Goal: Navigation & Orientation: Find specific page/section

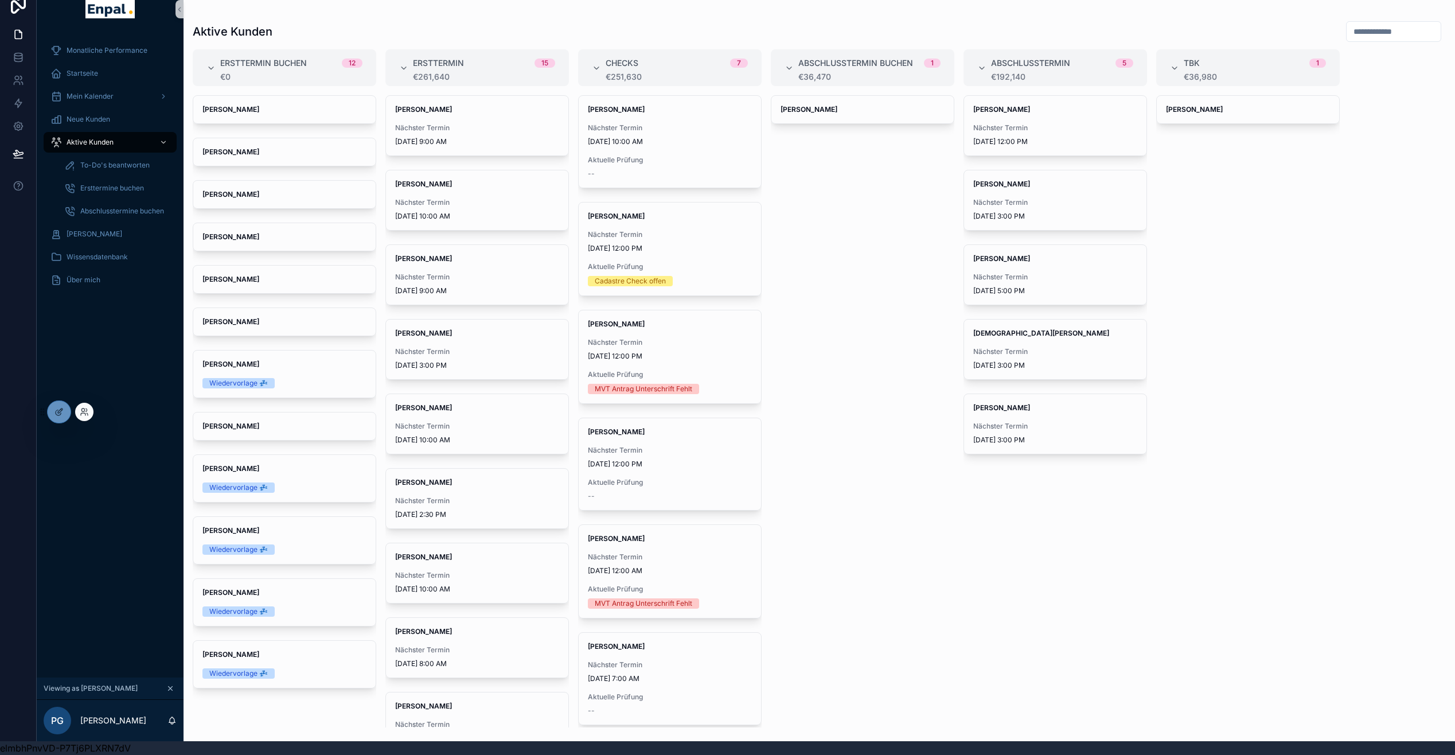
scroll to position [14, 0]
click at [91, 411] on div at bounding box center [84, 412] width 18 height 18
click at [88, 412] on icon at bounding box center [84, 411] width 9 height 9
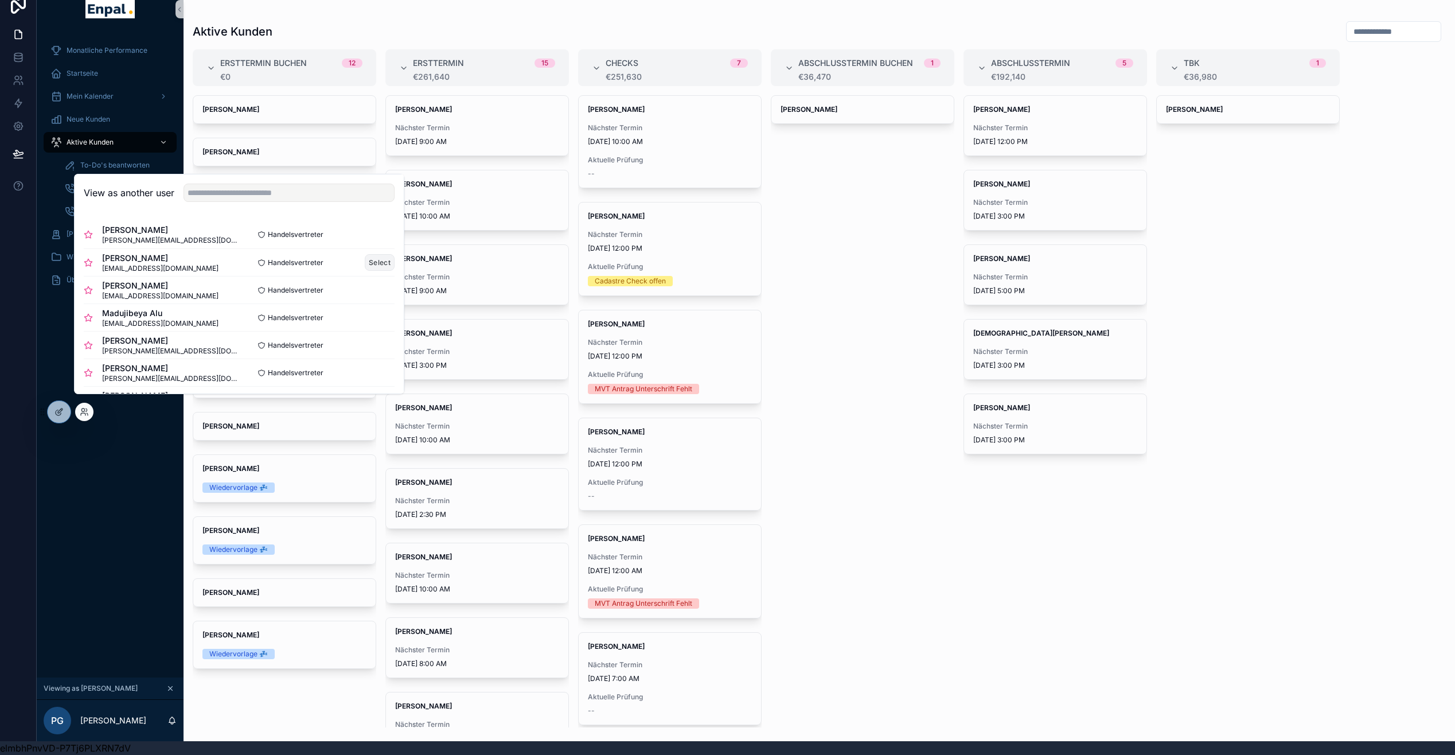
click at [373, 267] on button "Select" at bounding box center [380, 262] width 30 height 17
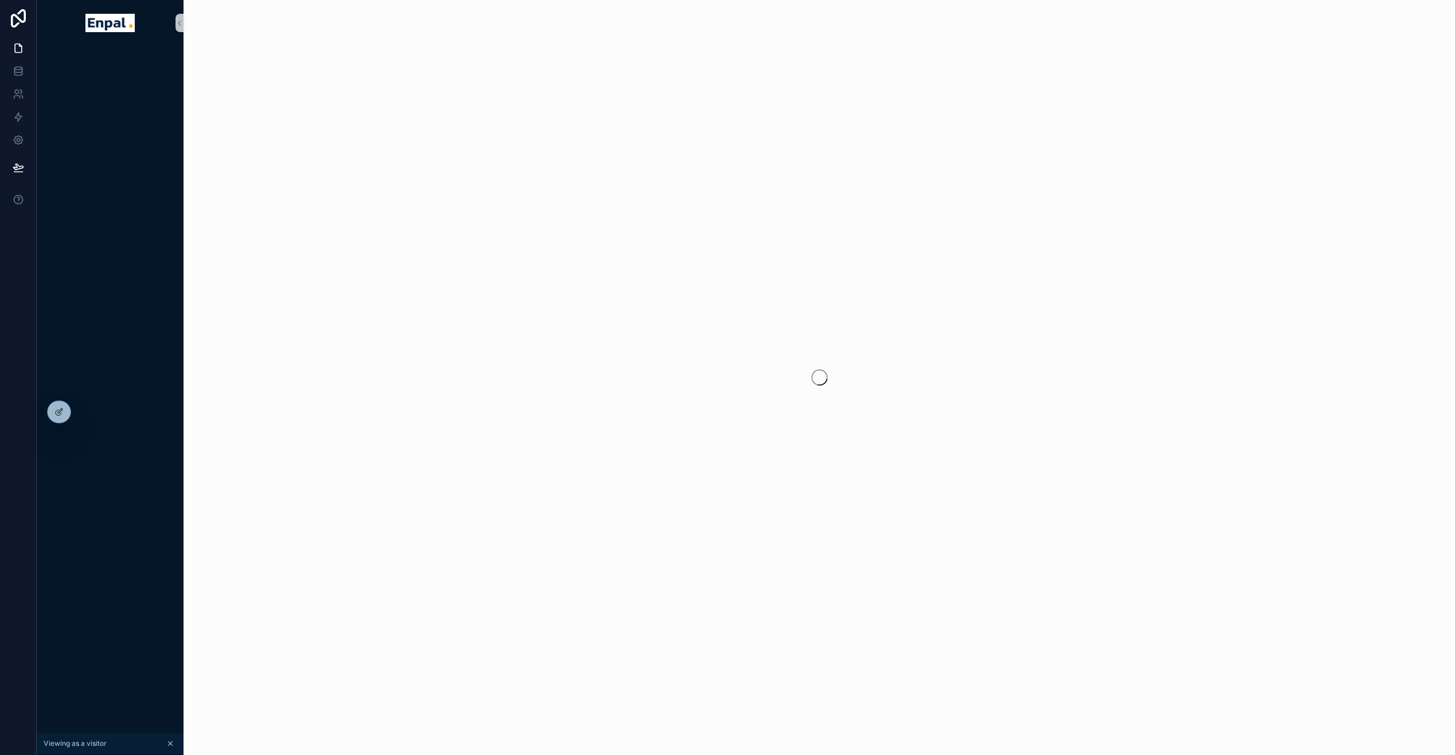
scroll to position [14, 0]
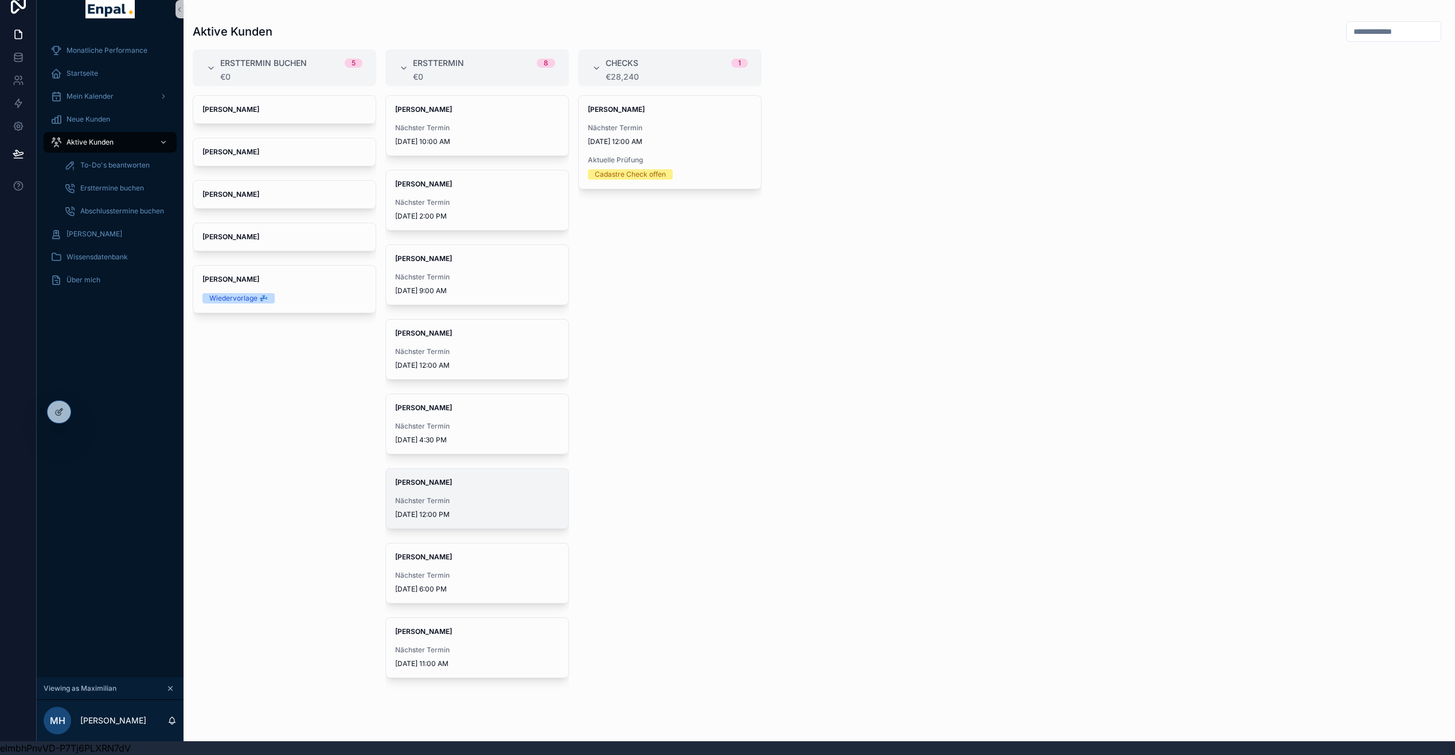
click at [471, 485] on span "Jürgen Berndt" at bounding box center [477, 482] width 164 height 9
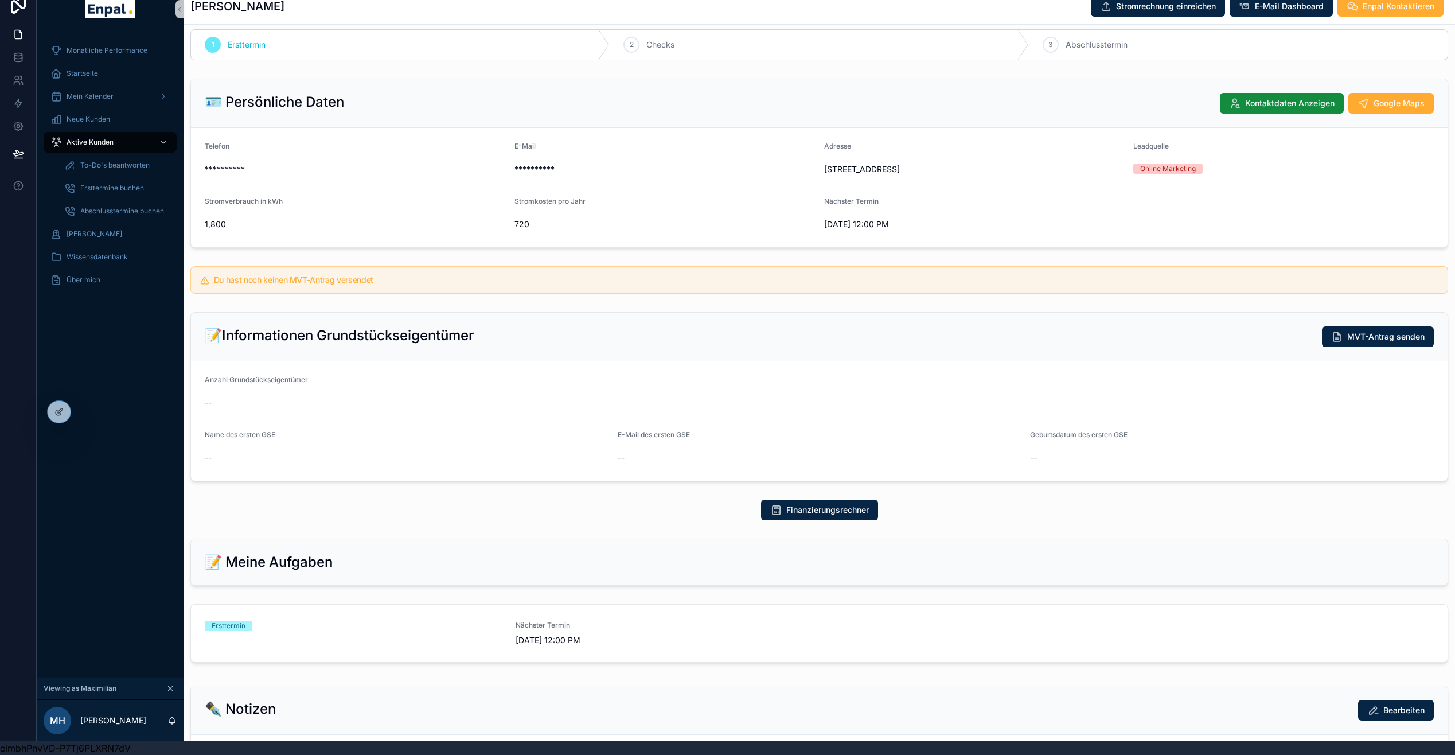
scroll to position [26, 0]
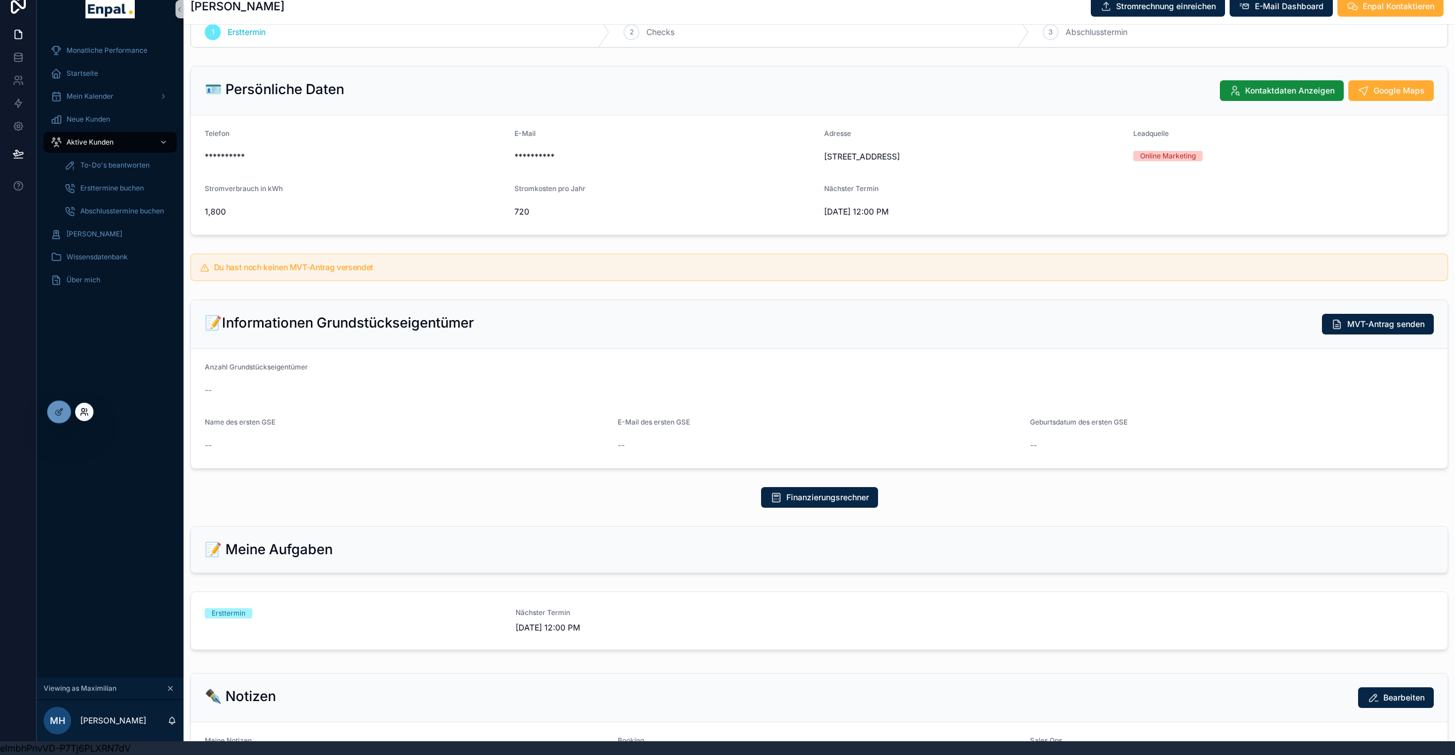
click at [82, 411] on icon at bounding box center [82, 409] width 3 height 3
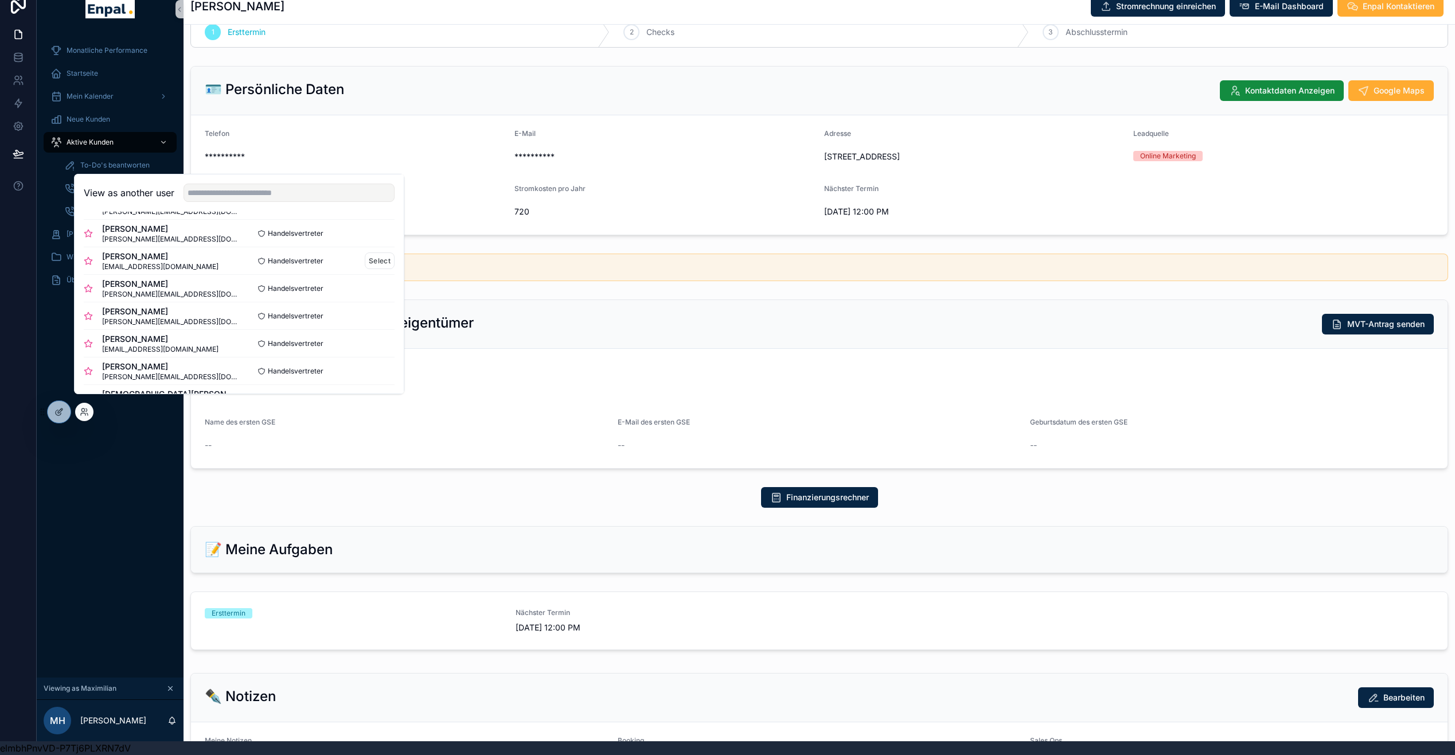
scroll to position [354, 0]
click at [370, 357] on button "Select" at bounding box center [380, 349] width 30 height 17
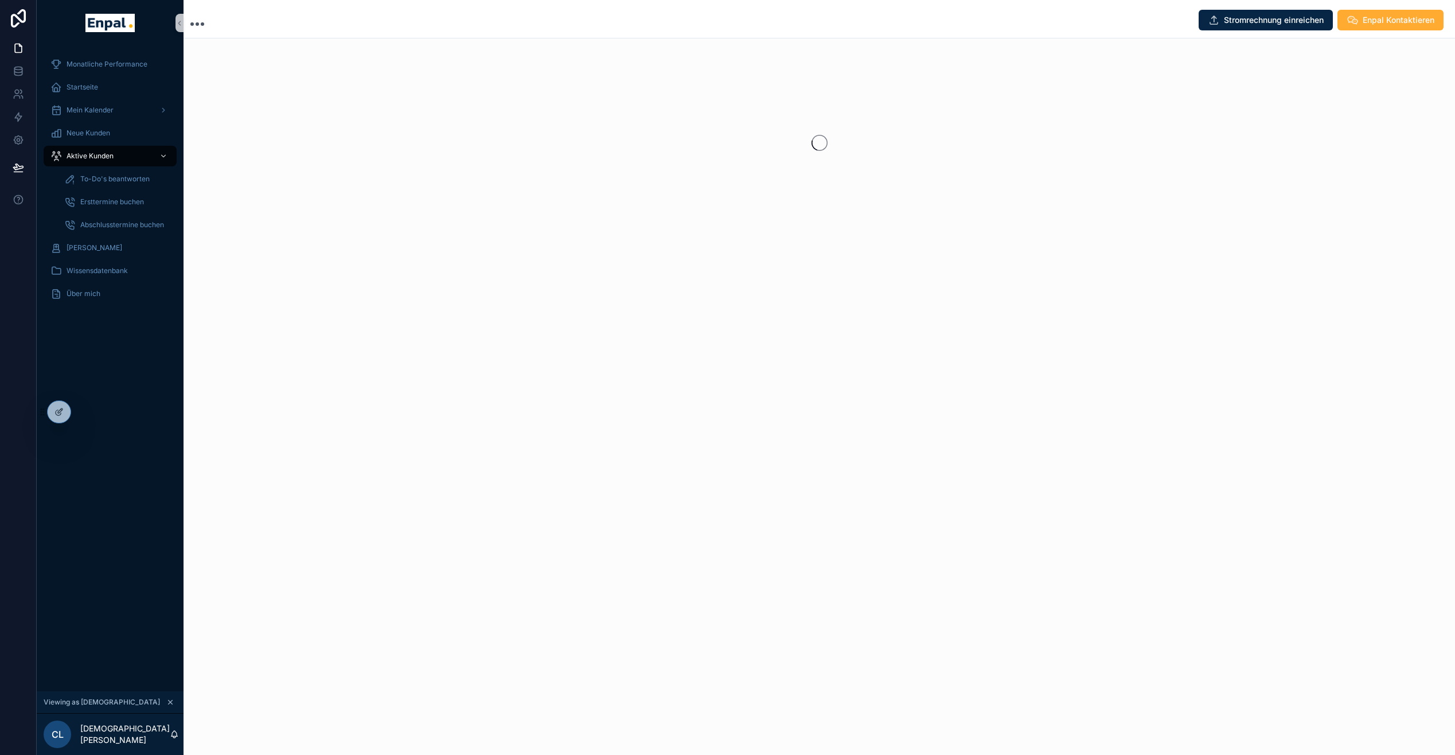
scroll to position [14, 0]
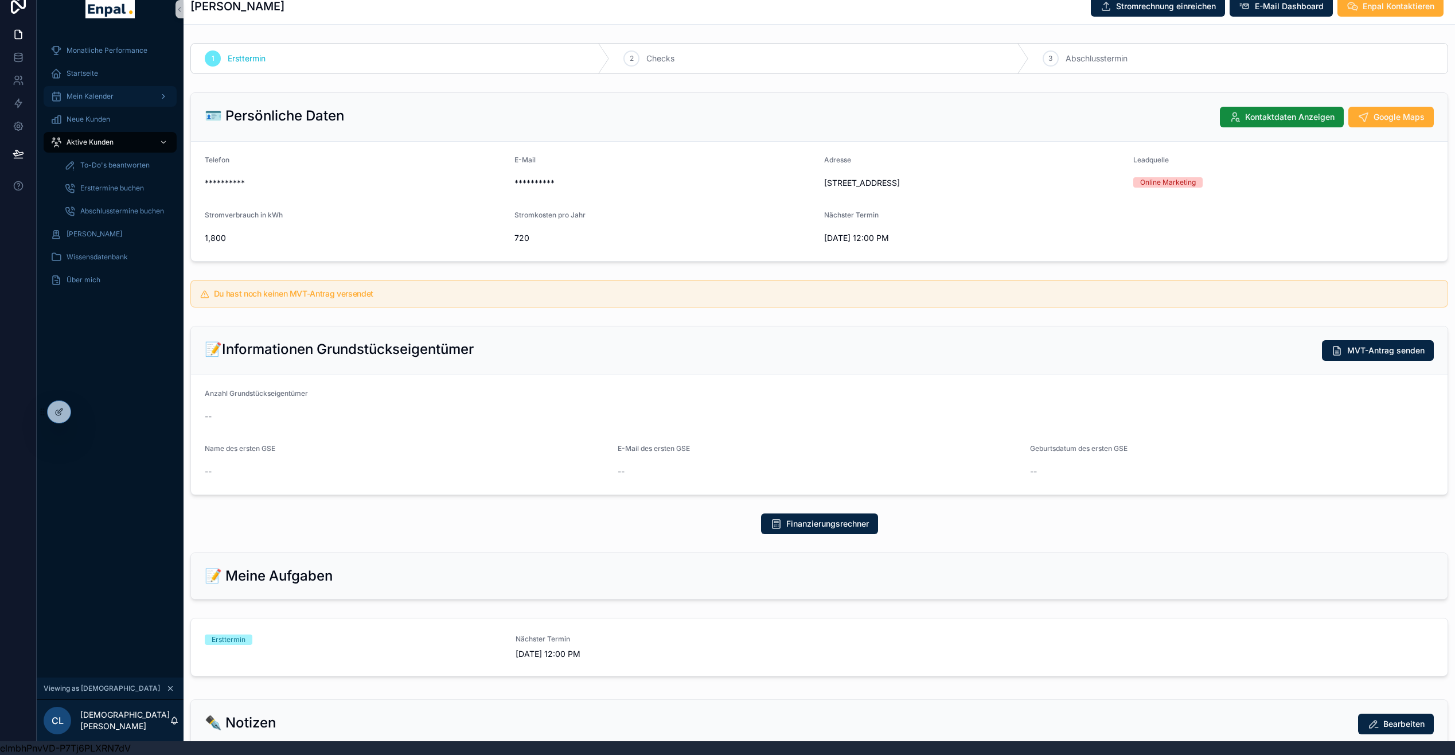
click at [96, 94] on span "Mein Kalender" at bounding box center [90, 96] width 47 height 9
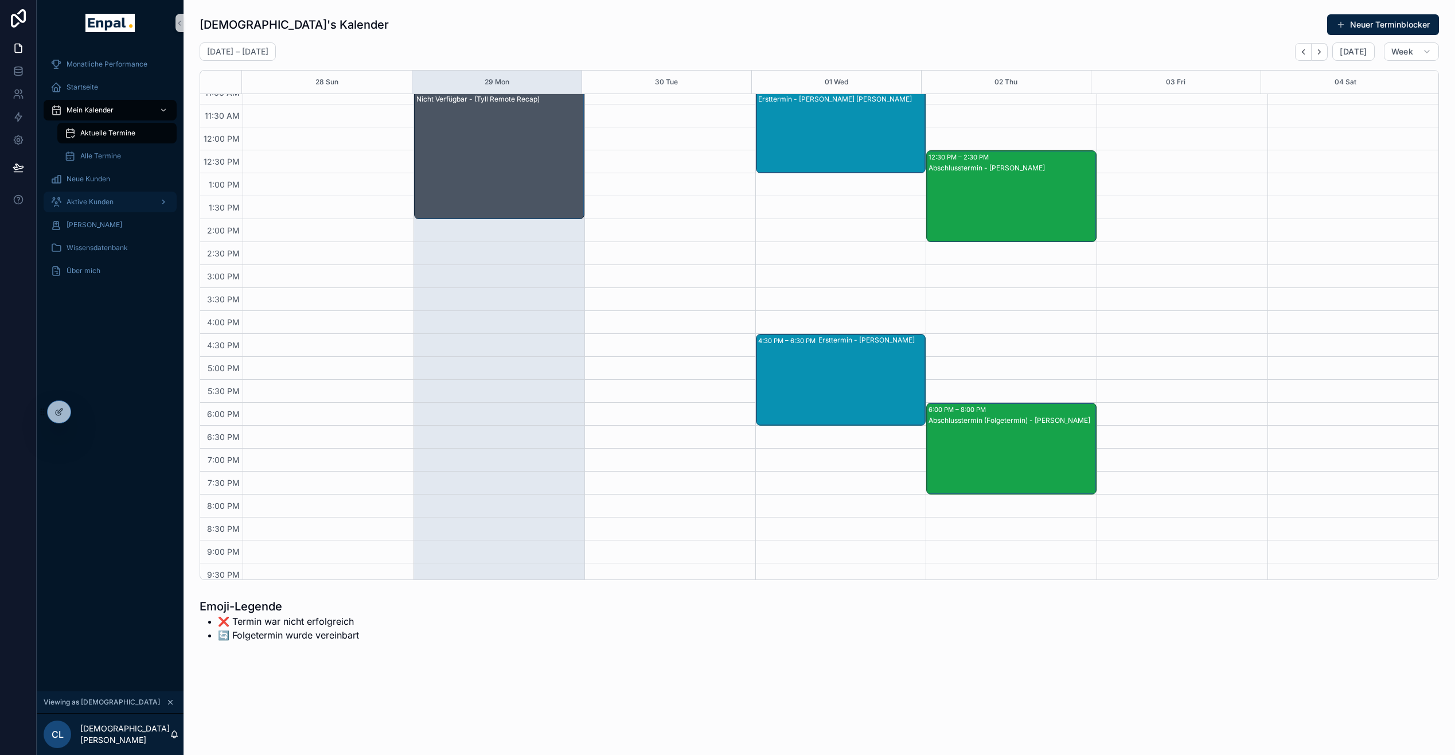
click at [72, 202] on span "Aktive Kunden" at bounding box center [90, 201] width 47 height 9
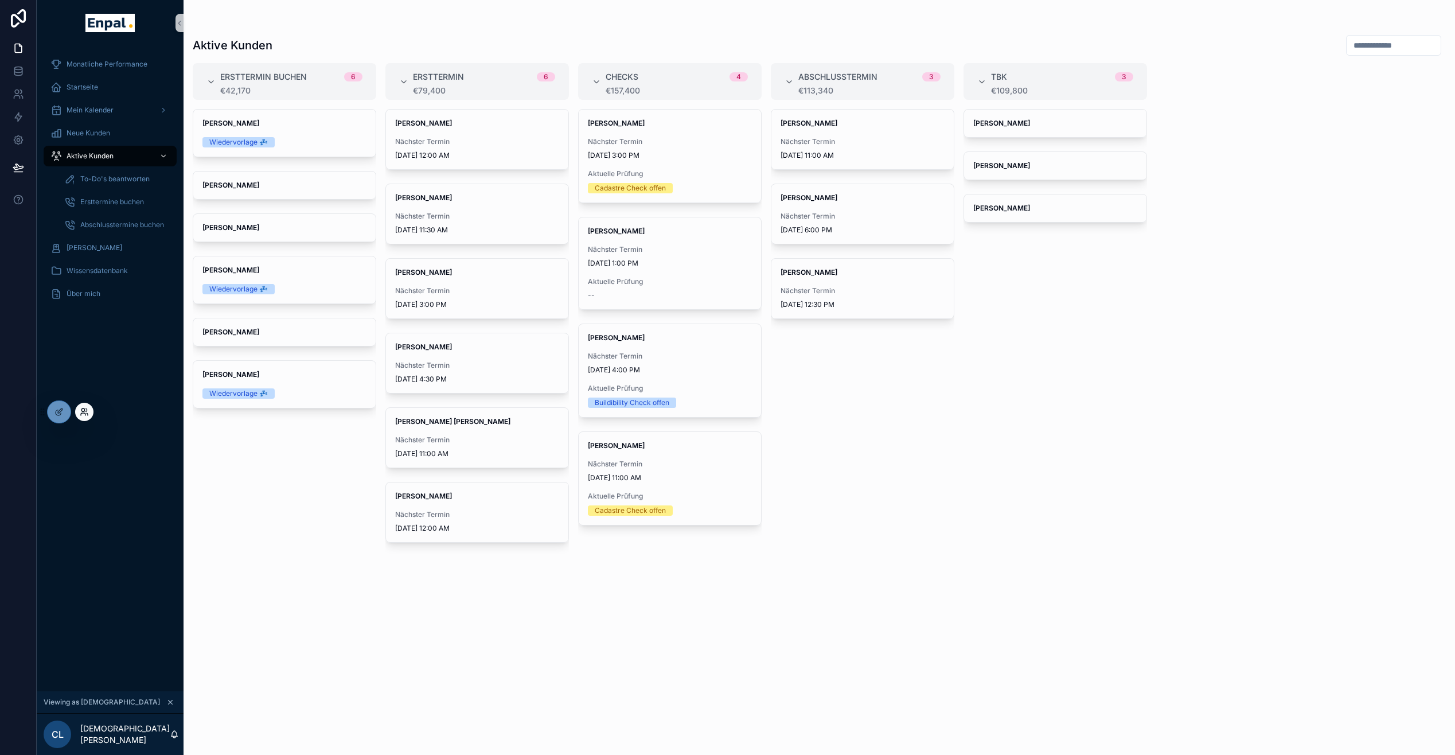
click at [82, 414] on icon at bounding box center [84, 411] width 9 height 9
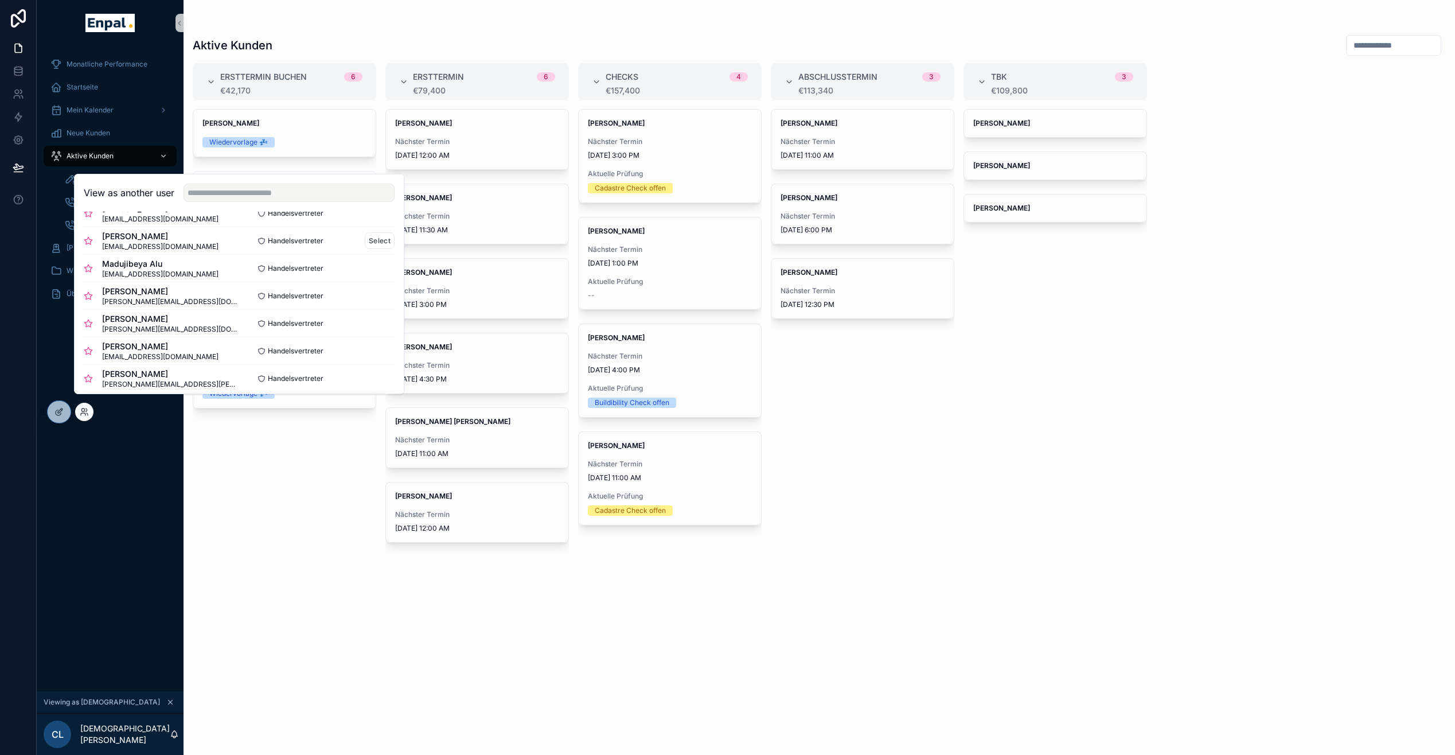
scroll to position [59, 0]
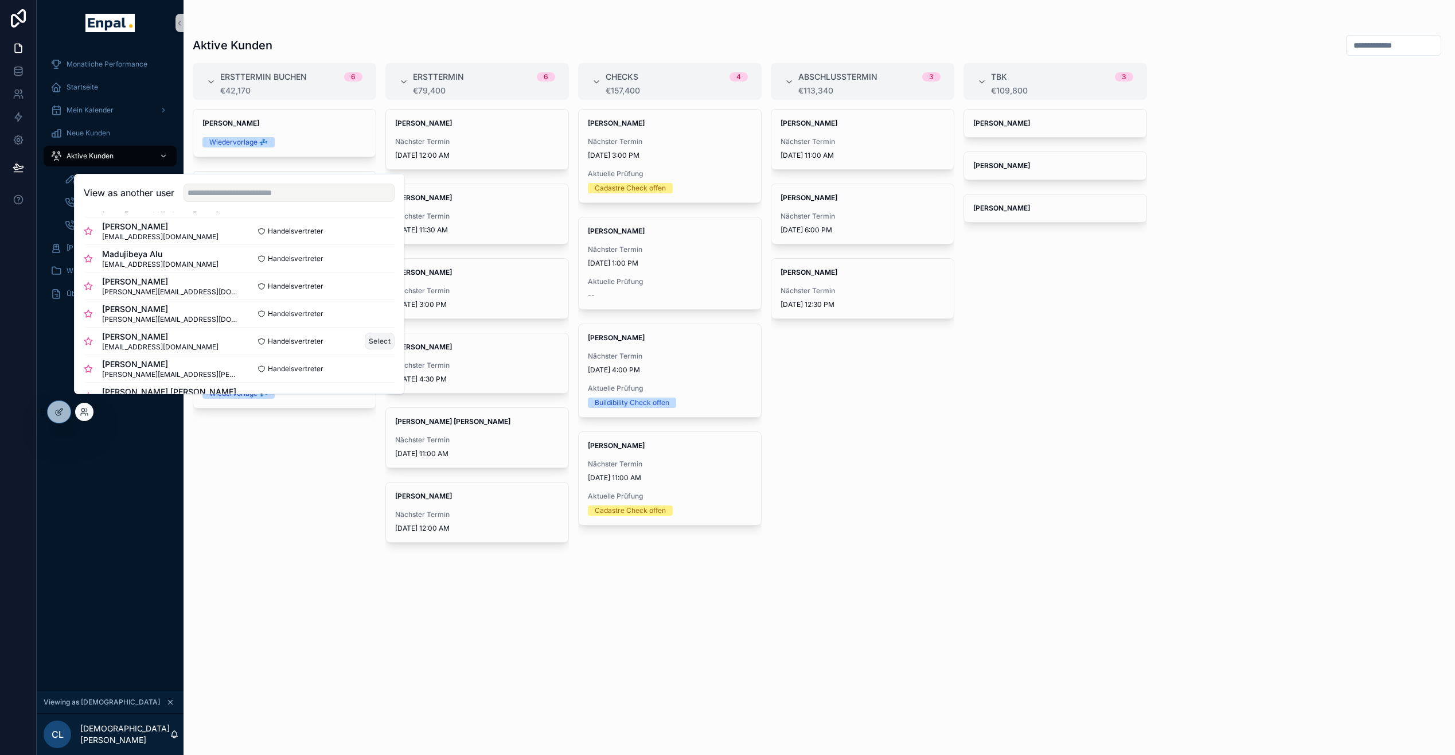
click at [379, 349] on button "Select" at bounding box center [380, 341] width 30 height 17
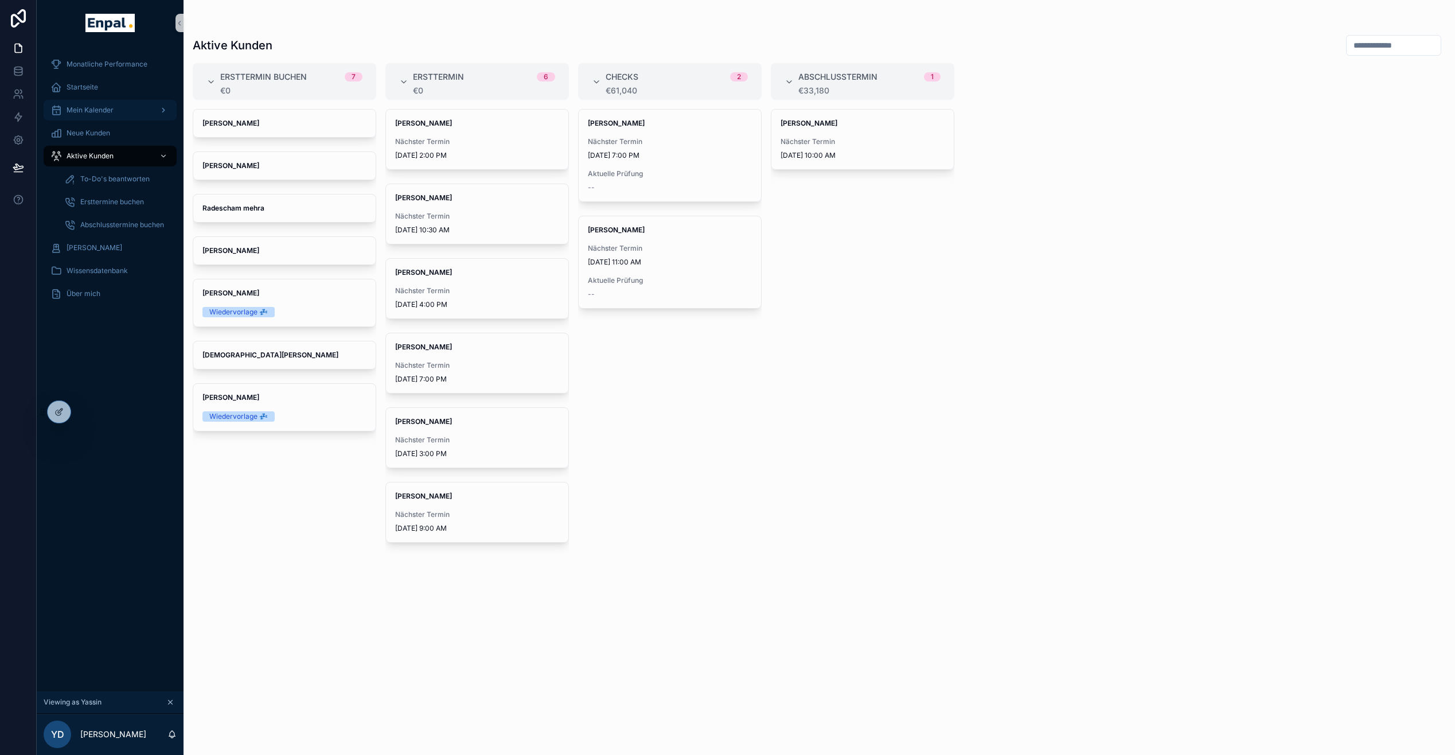
click at [88, 110] on span "Mein Kalender" at bounding box center [90, 110] width 47 height 9
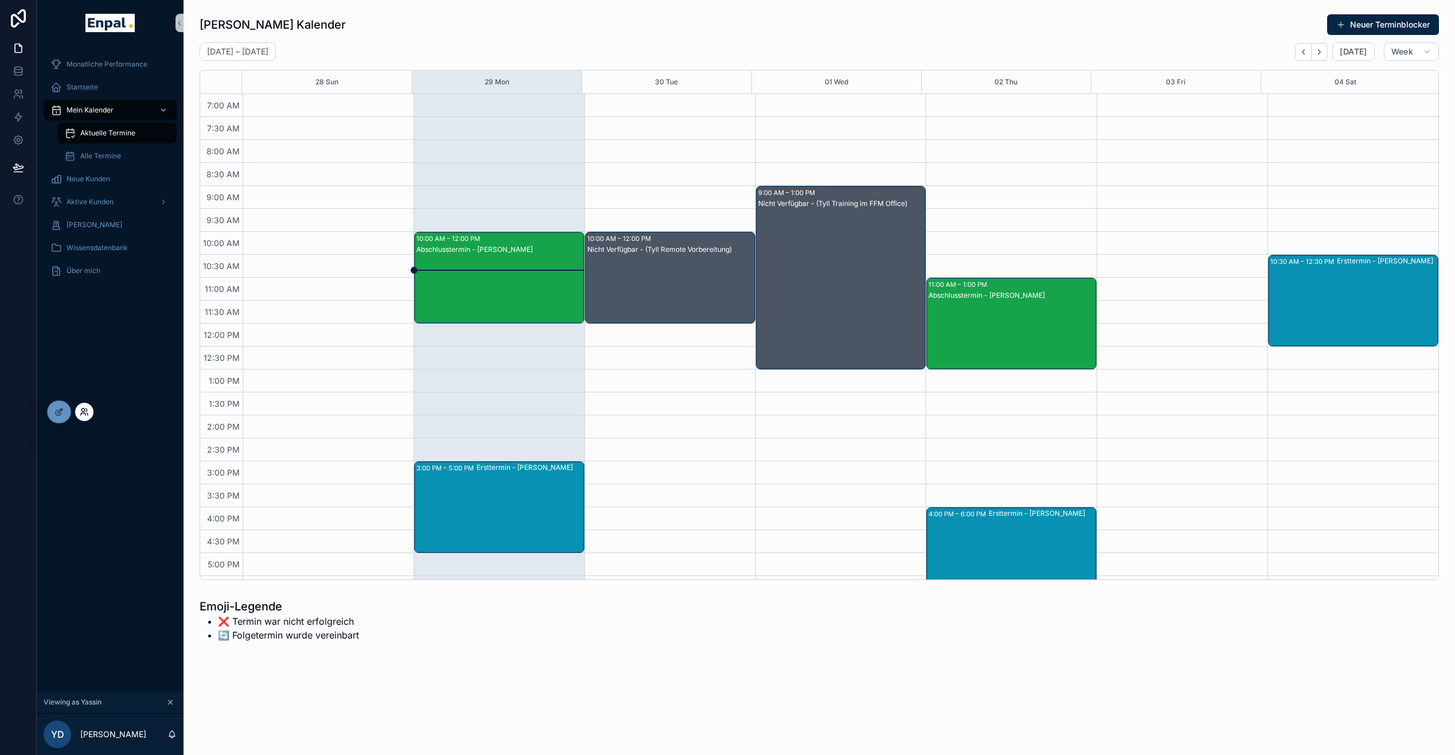
click at [88, 415] on div at bounding box center [84, 412] width 18 height 18
click at [87, 414] on icon at bounding box center [84, 411] width 9 height 9
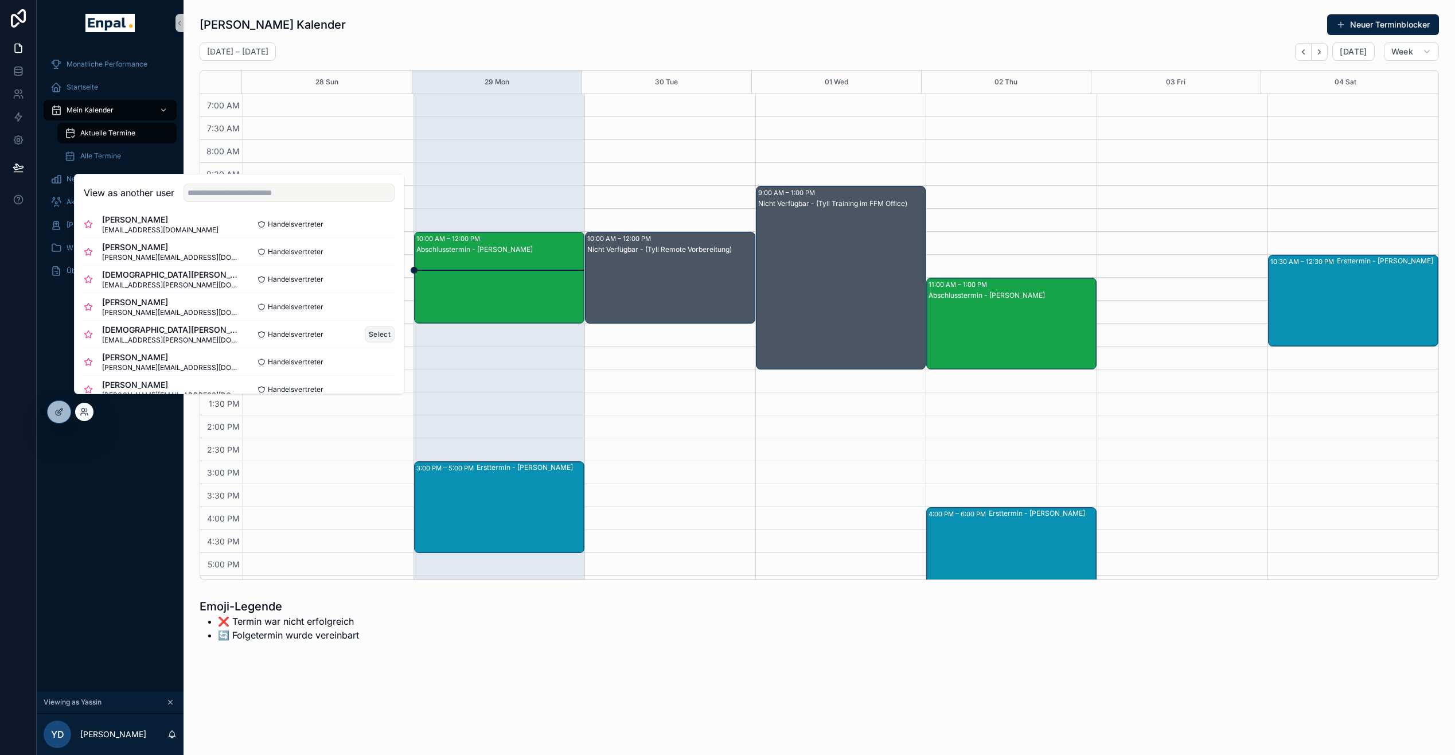
scroll to position [363, 0]
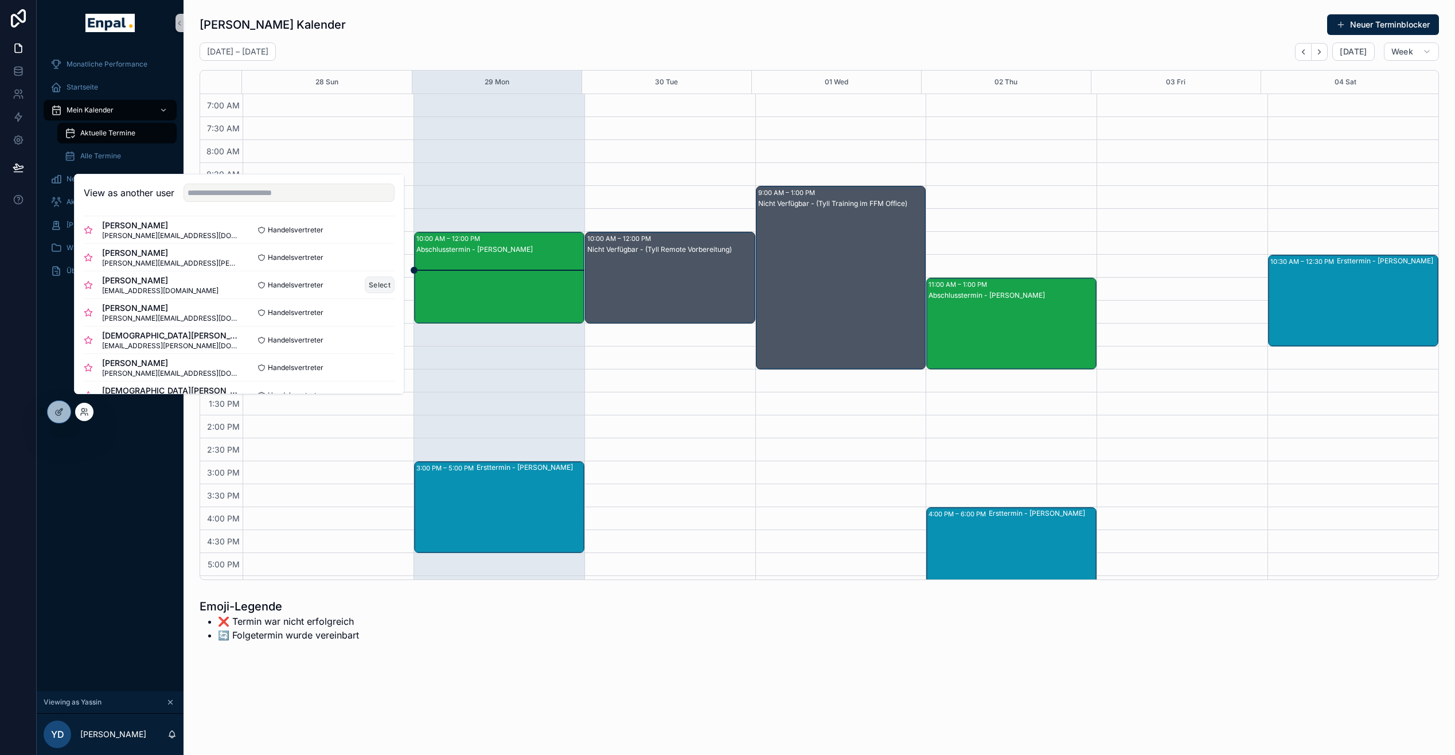
click at [375, 285] on button "Select" at bounding box center [380, 285] width 30 height 17
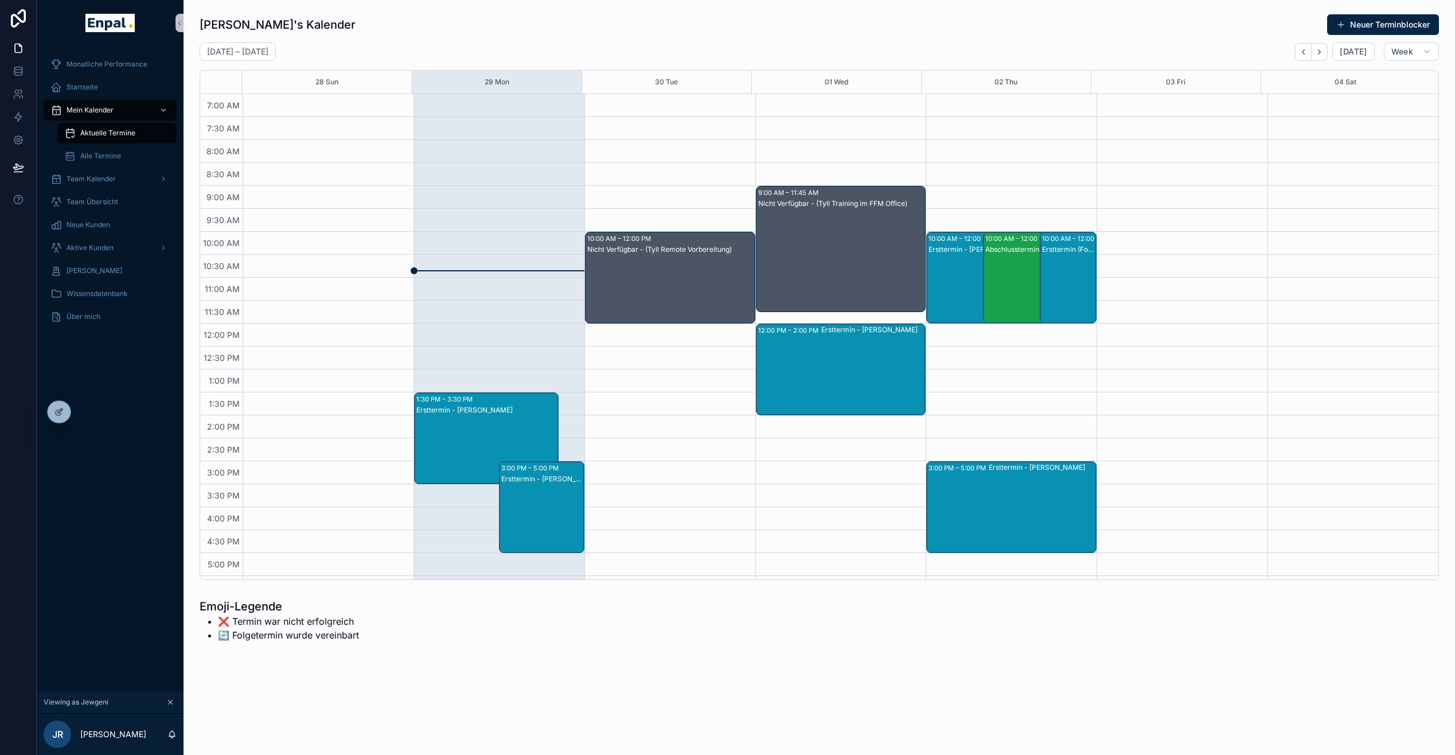
click at [993, 334] on div "10:00 AM – 12:00 PM Ersttermin - Ute Barth 3:00 PM – 5:00 PM Ersttermin - Kai S…" at bounding box center [1011, 438] width 171 height 688
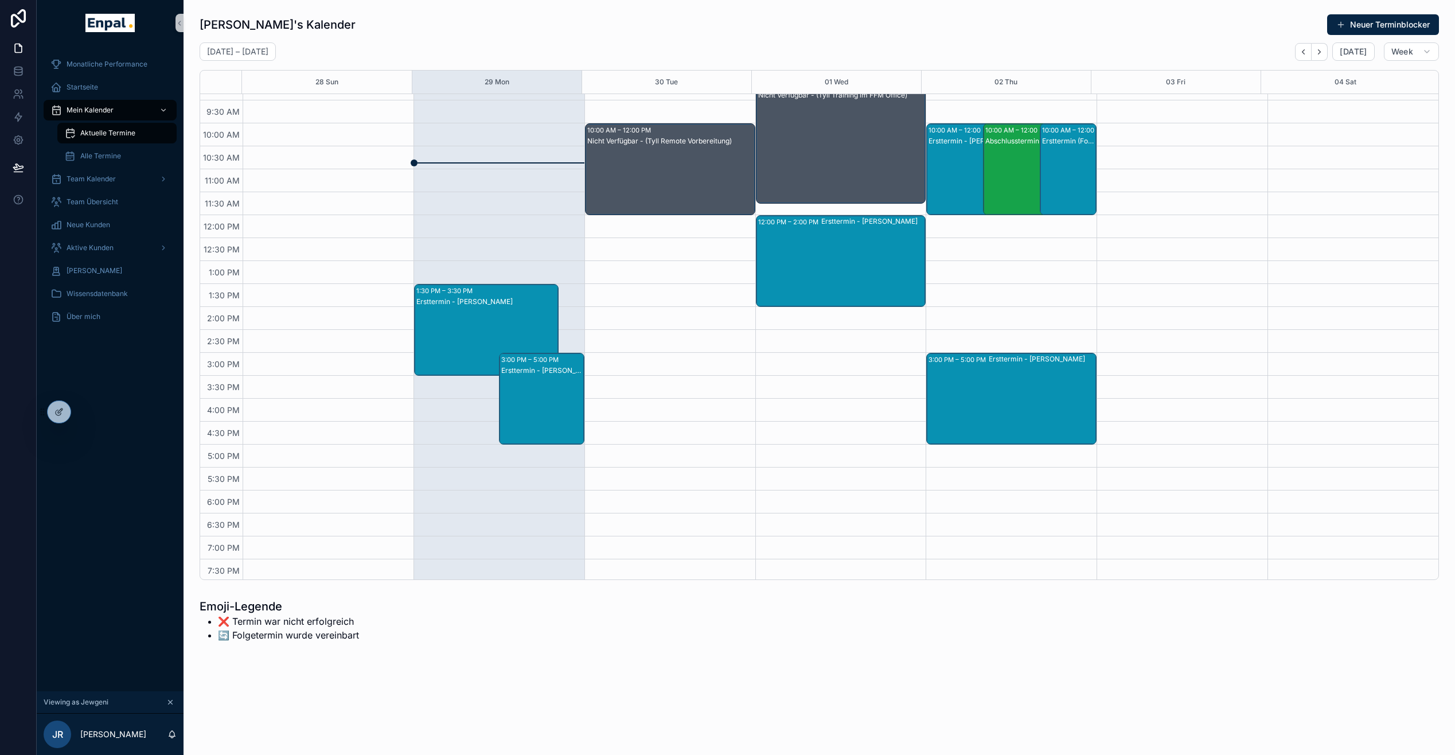
scroll to position [130, 0]
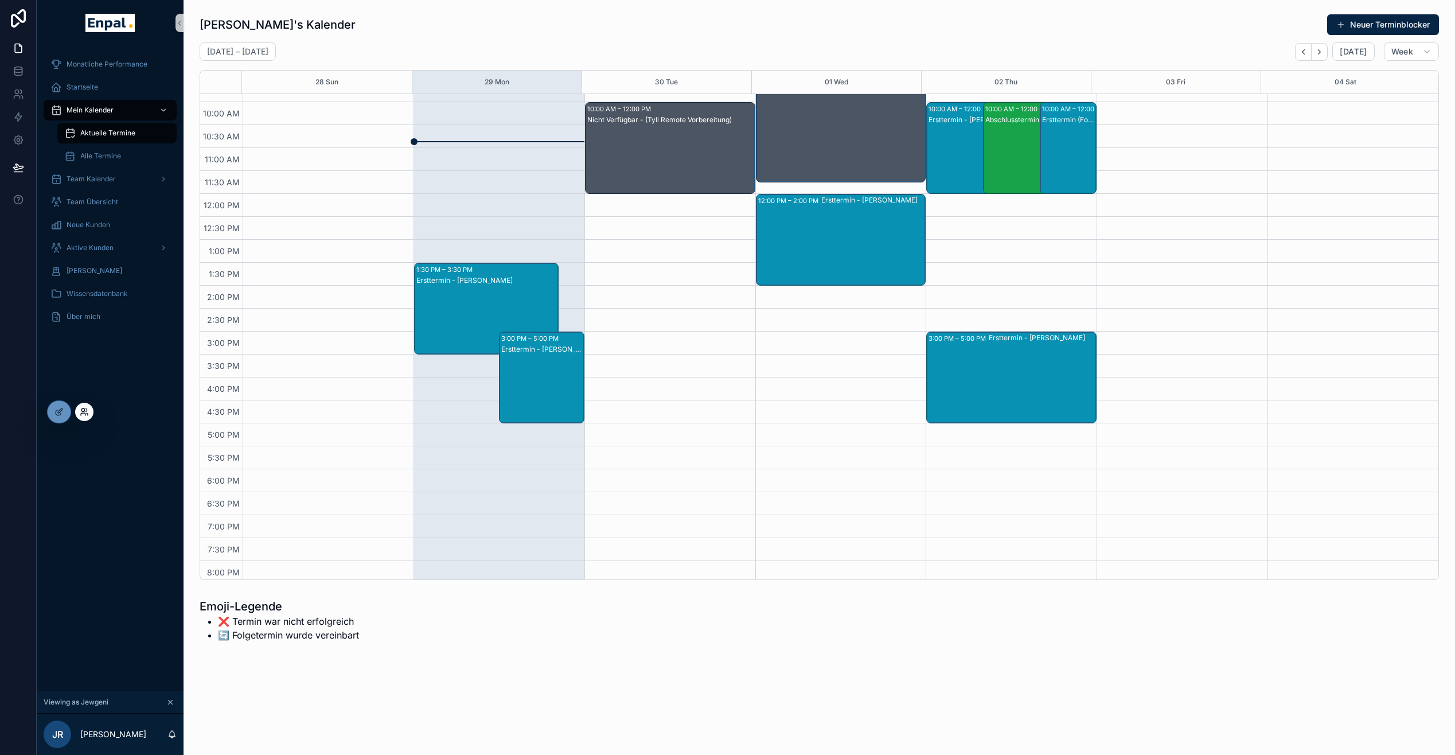
click at [85, 412] on icon at bounding box center [84, 411] width 9 height 9
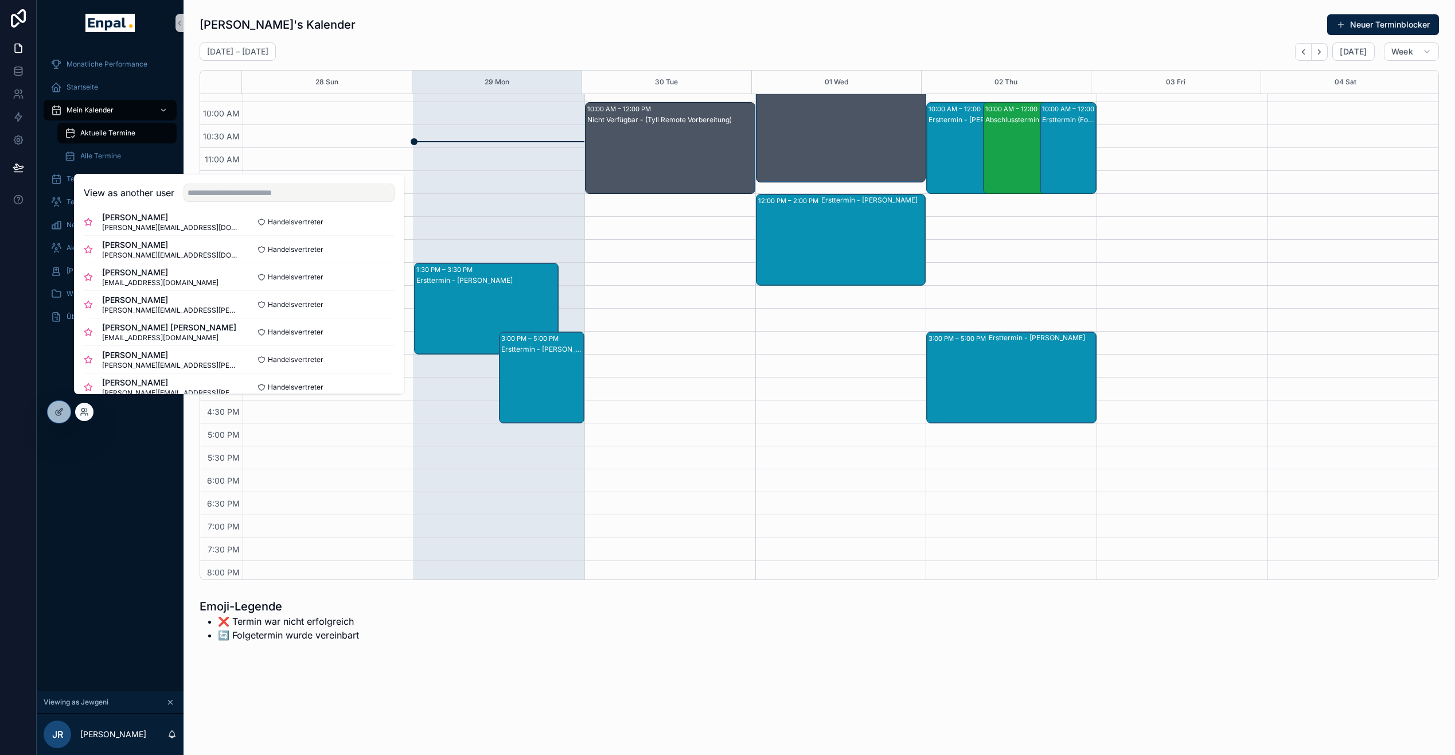
scroll to position [70, 0]
click at [365, 333] on button "Select" at bounding box center [380, 330] width 30 height 17
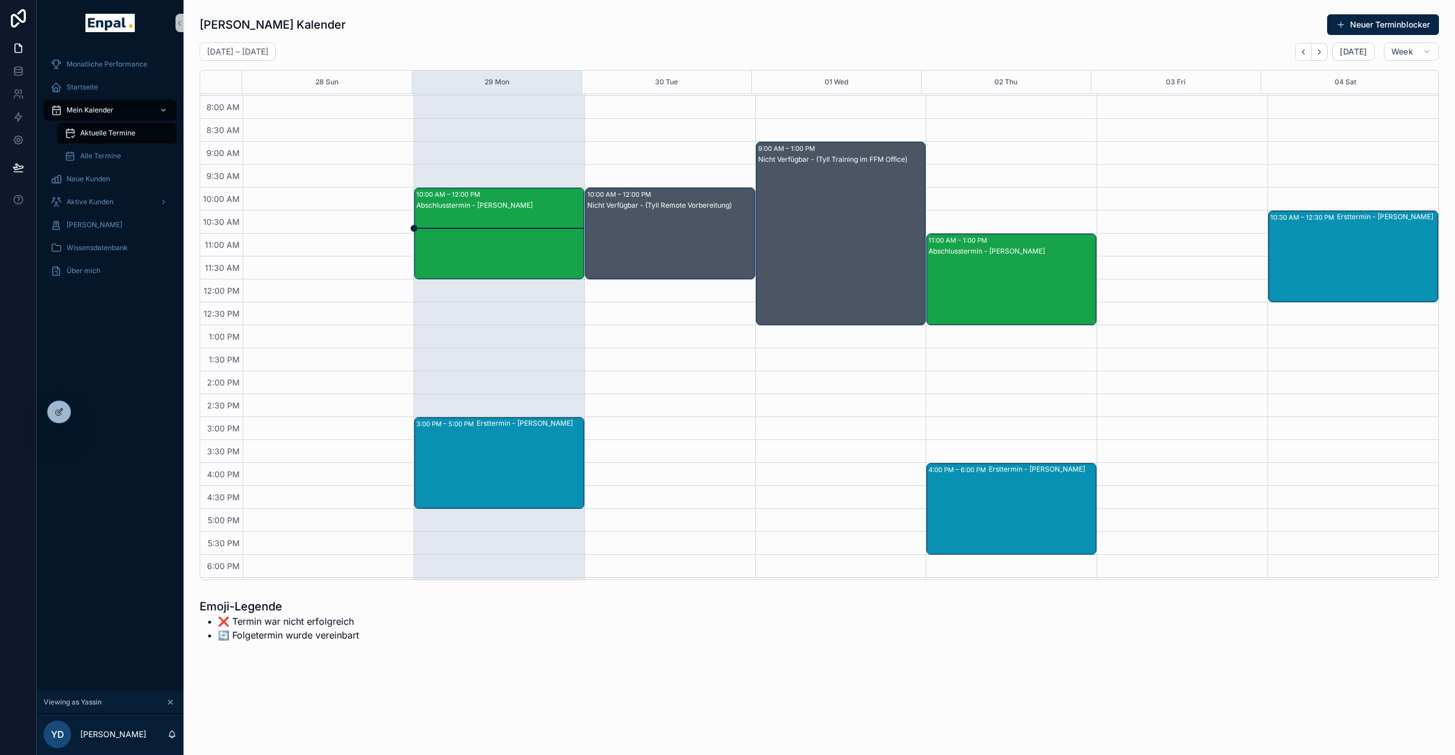
scroll to position [67, 0]
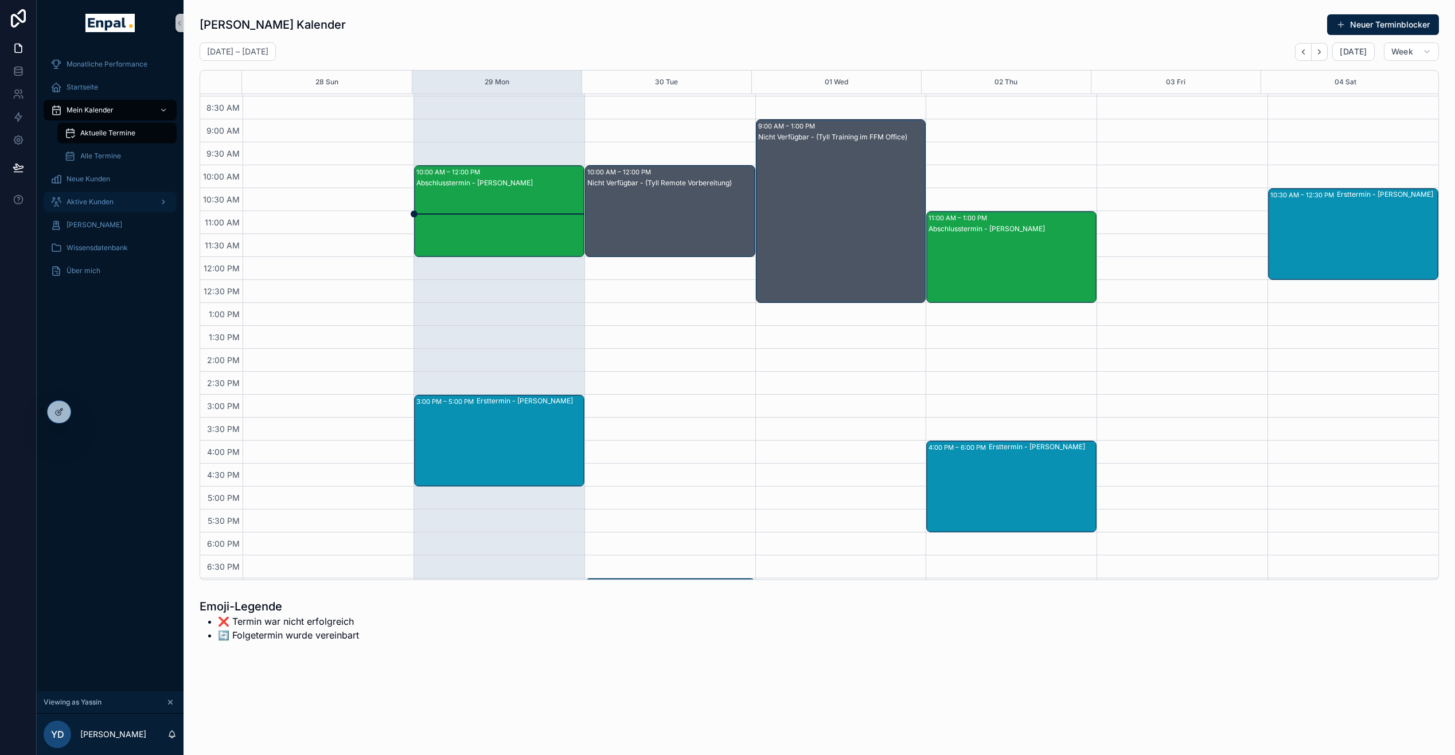
click at [90, 207] on div "Aktive Kunden" at bounding box center [109, 202] width 119 height 18
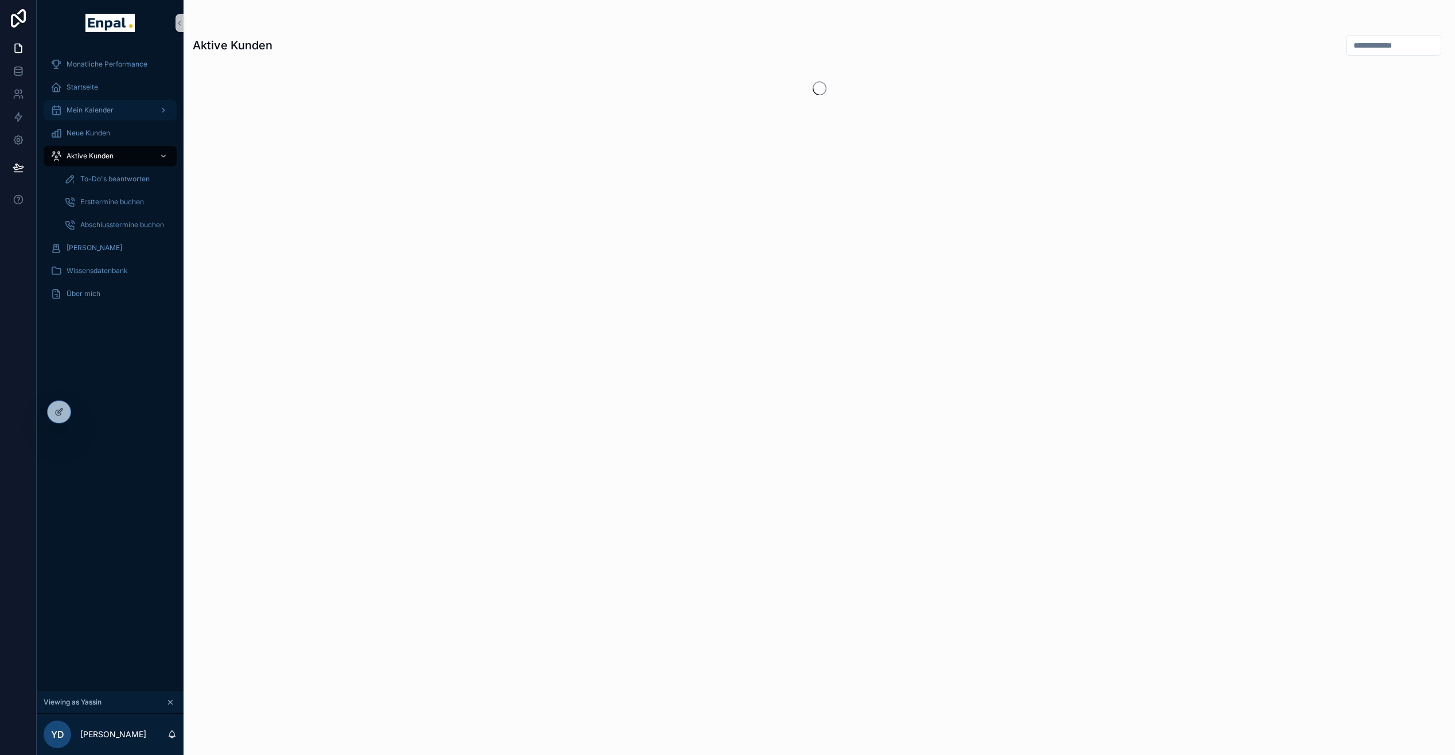
click at [102, 107] on span "Mein Kalender" at bounding box center [90, 110] width 47 height 9
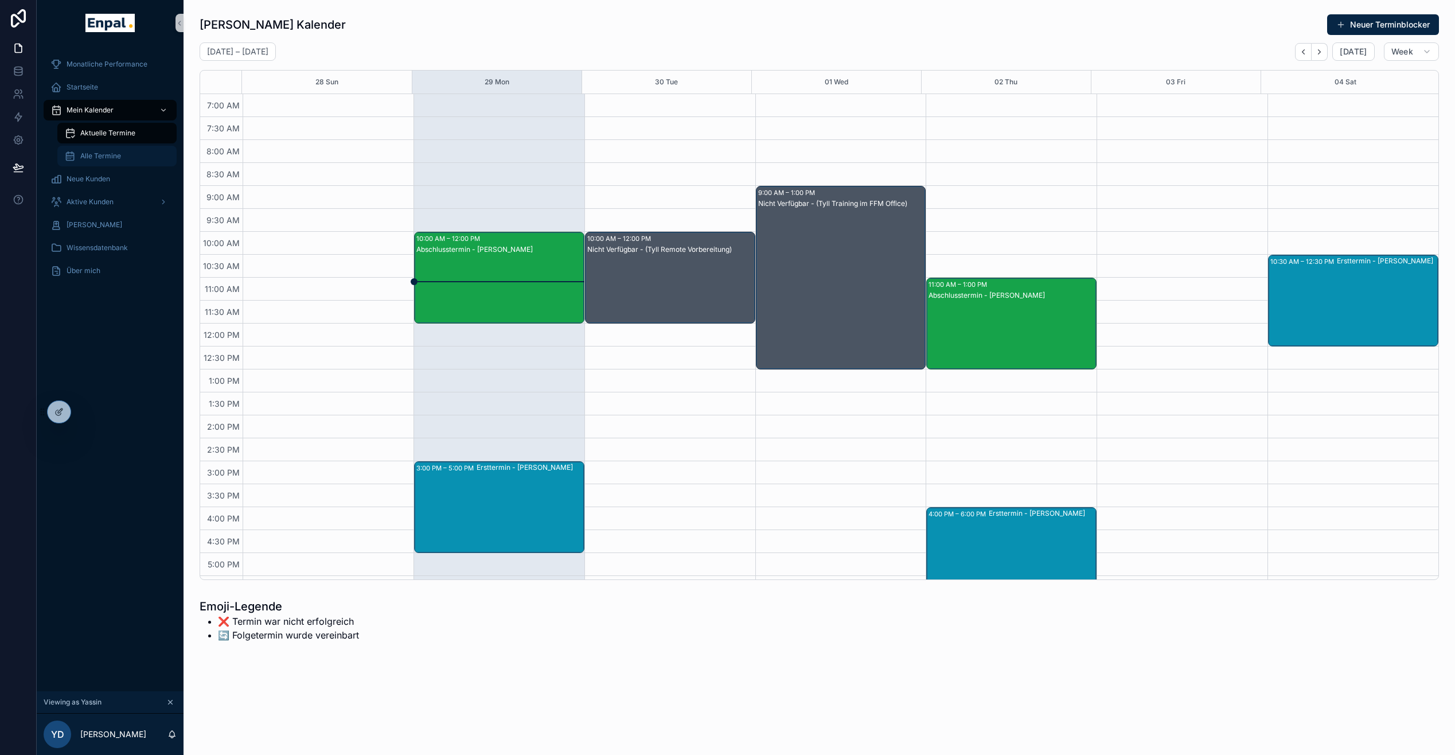
scroll to position [196, 0]
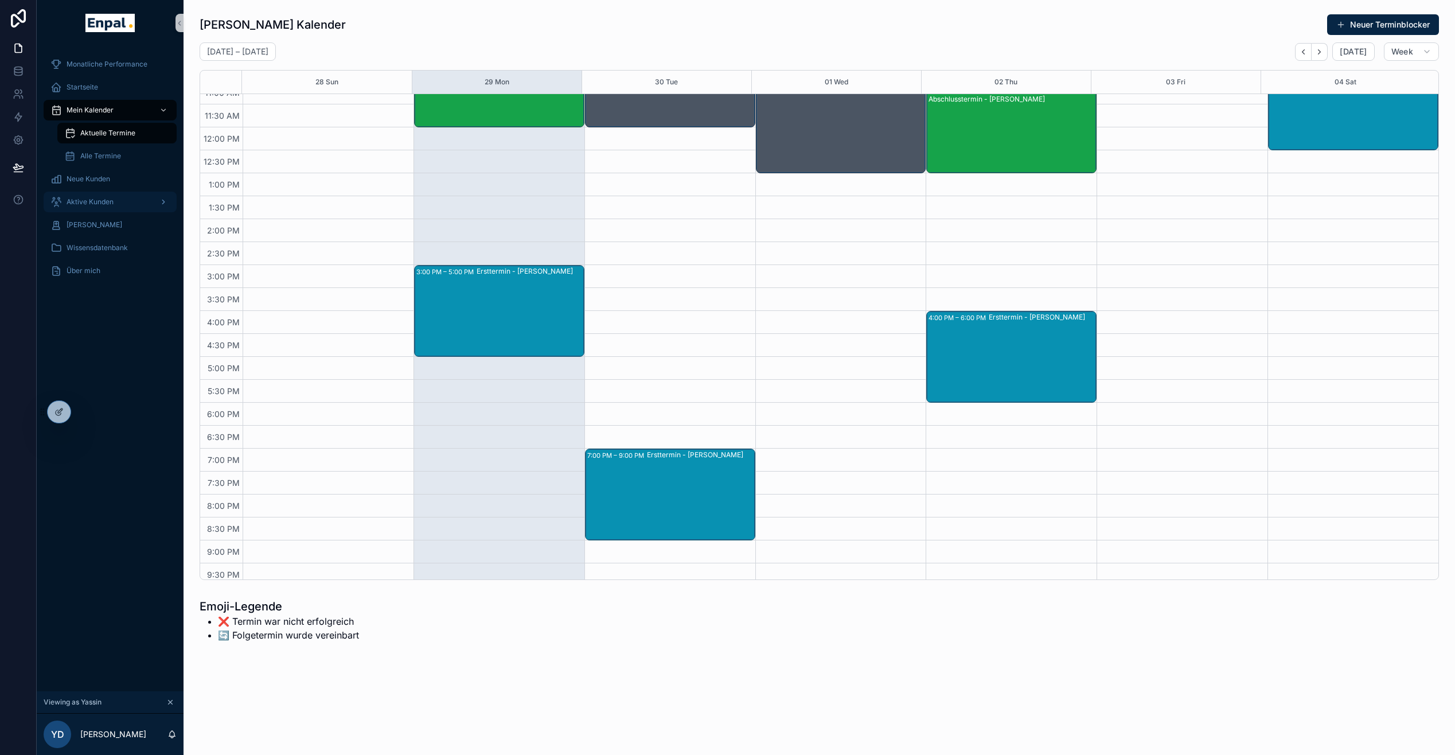
click at [106, 201] on span "Aktive Kunden" at bounding box center [90, 201] width 47 height 9
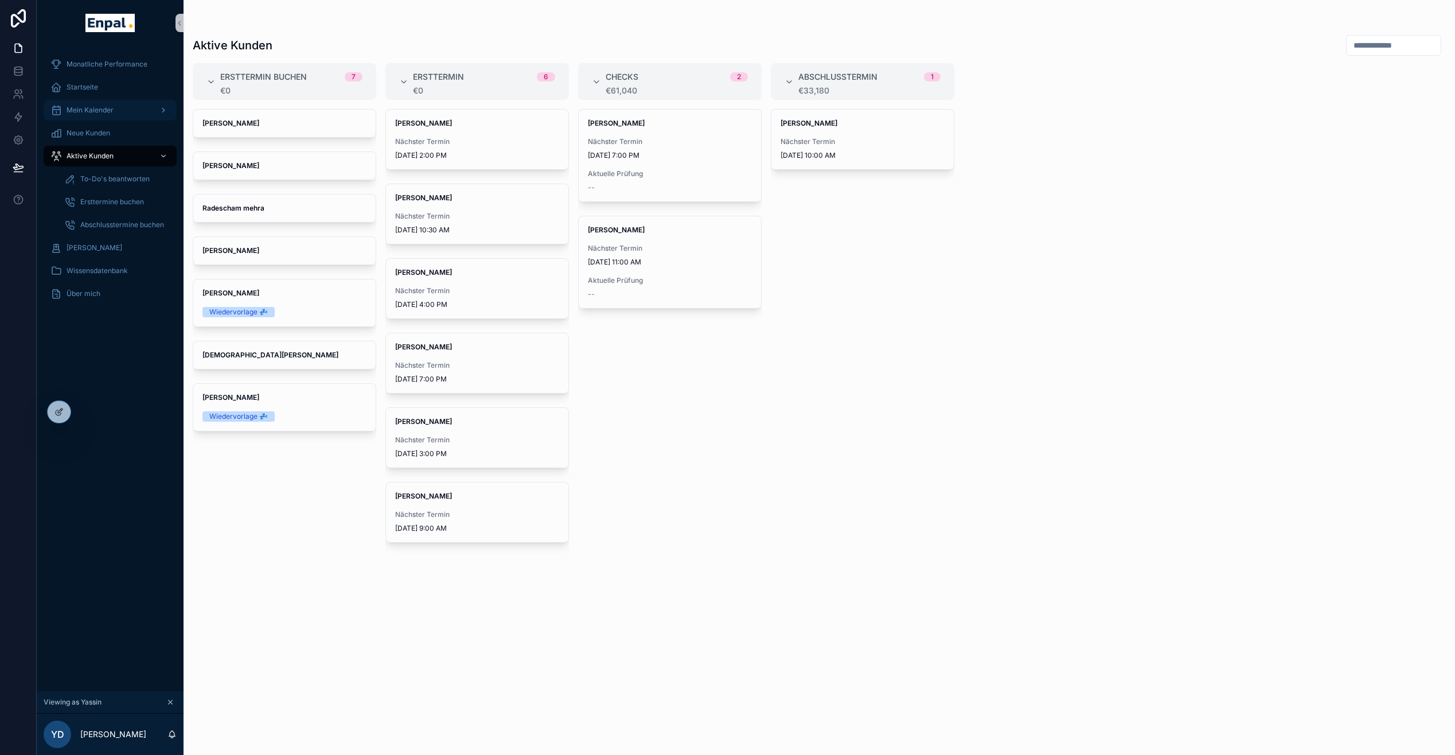
click at [106, 100] on link "Mein Kalender" at bounding box center [110, 110] width 133 height 21
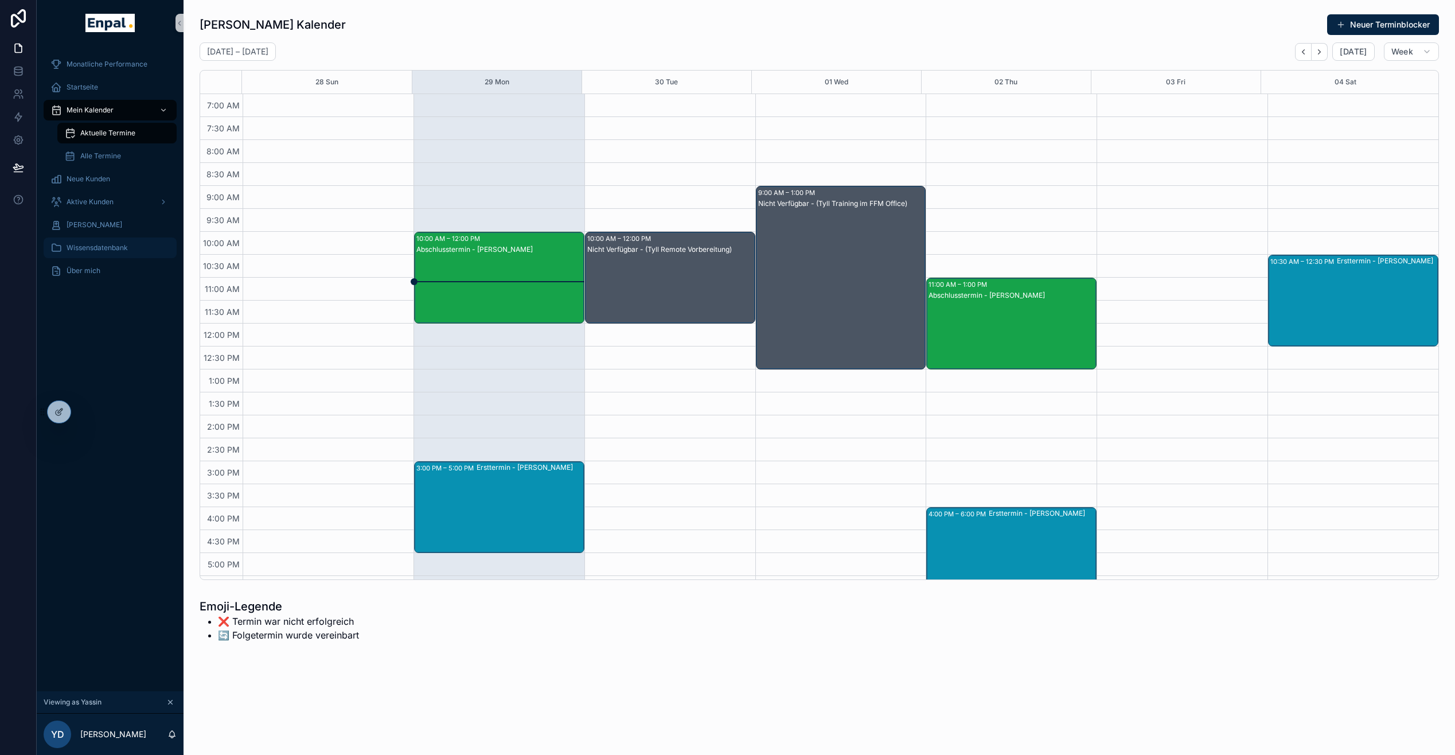
scroll to position [196, 0]
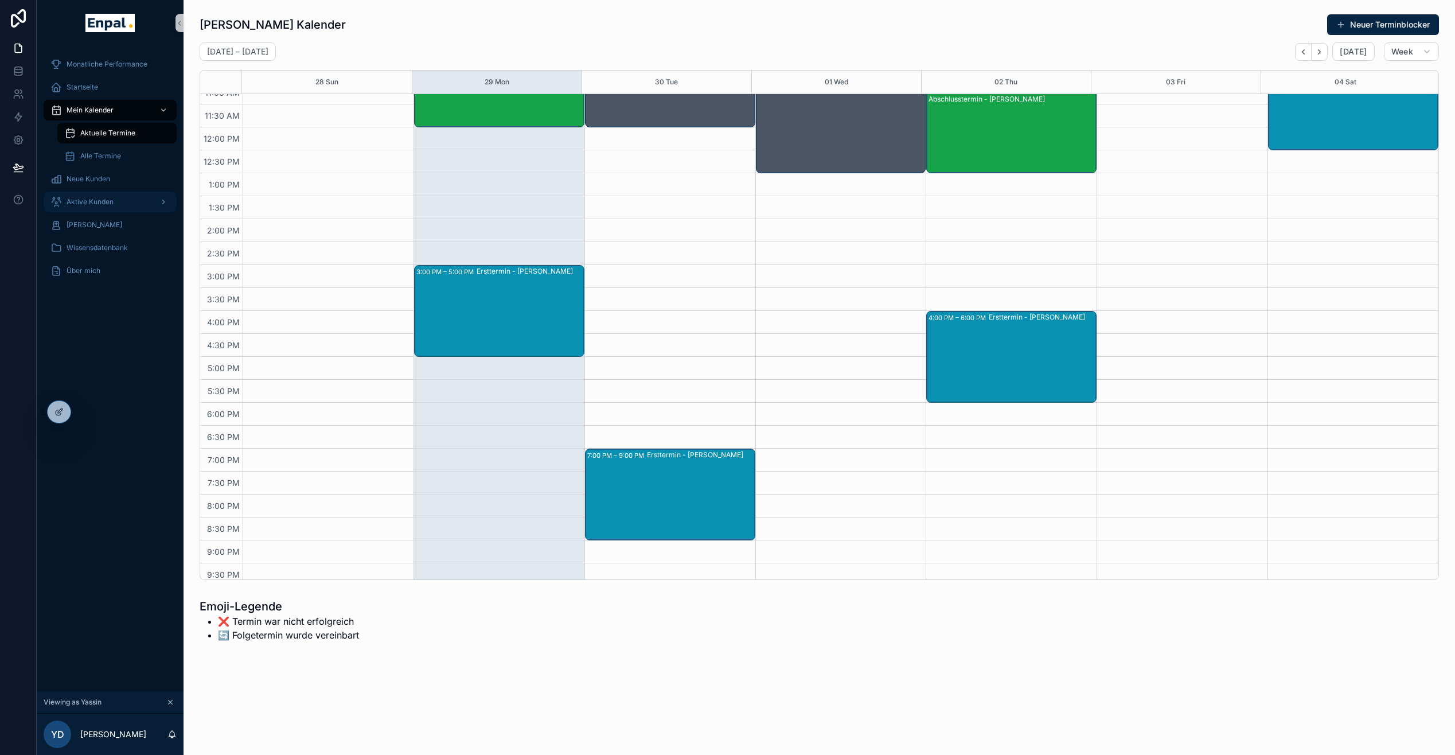
click at [111, 196] on div "Aktive Kunden" at bounding box center [109, 202] width 119 height 18
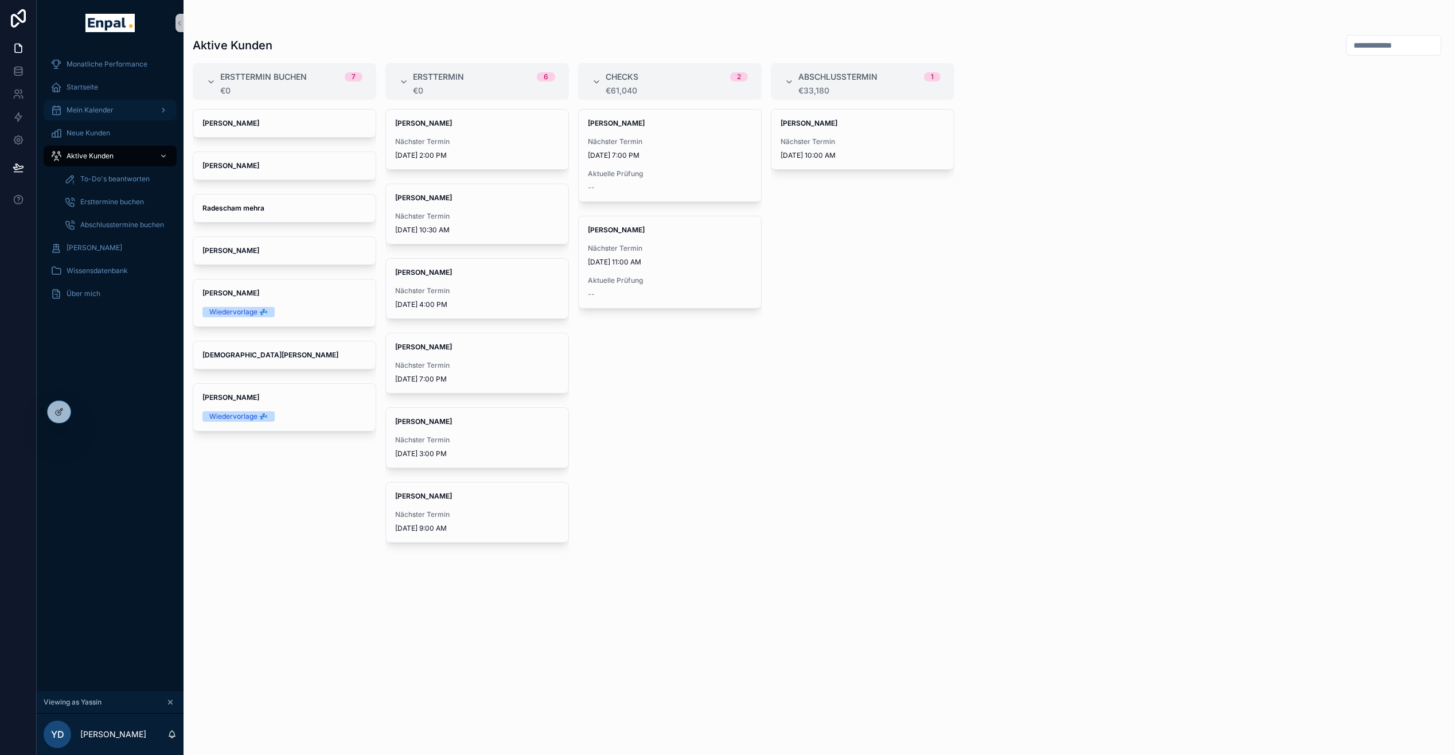
click at [94, 114] on span "Mein Kalender" at bounding box center [90, 110] width 47 height 9
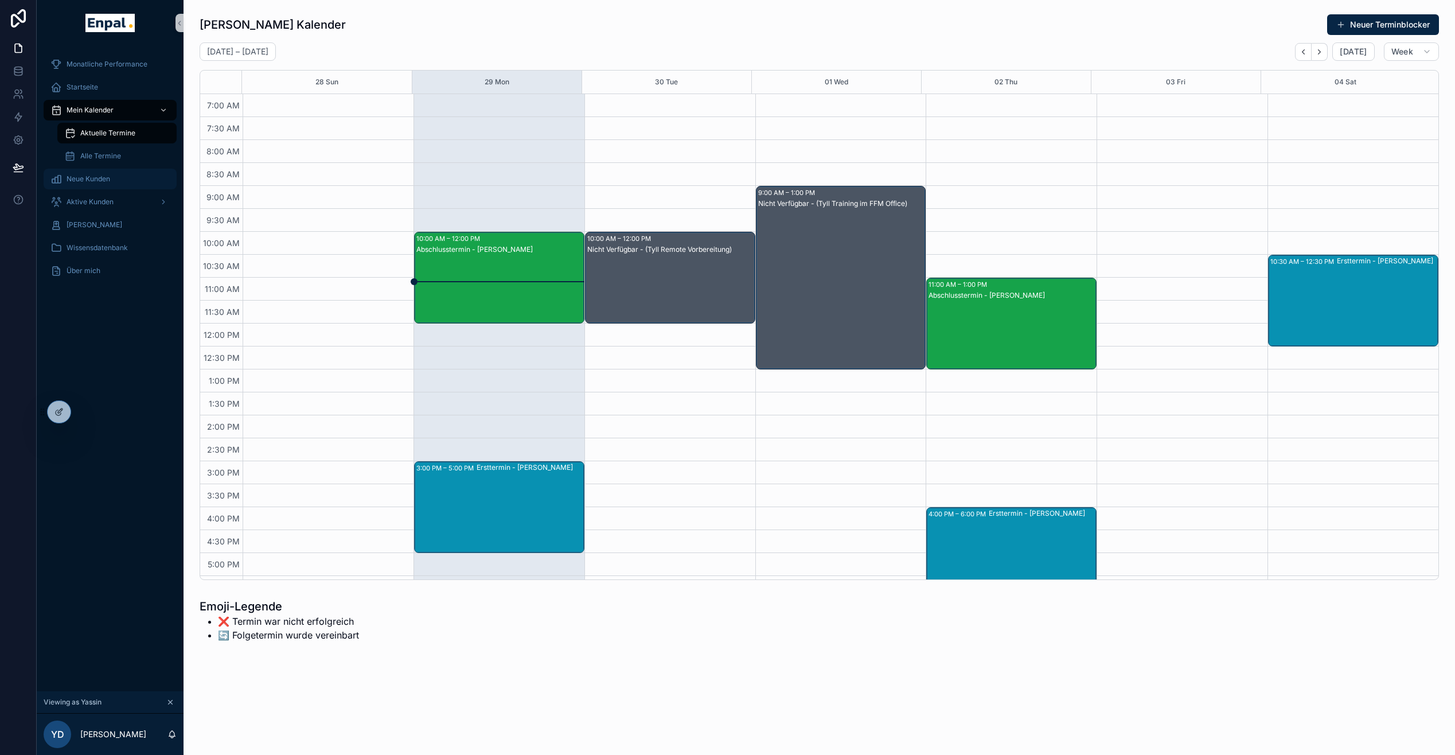
scroll to position [196, 0]
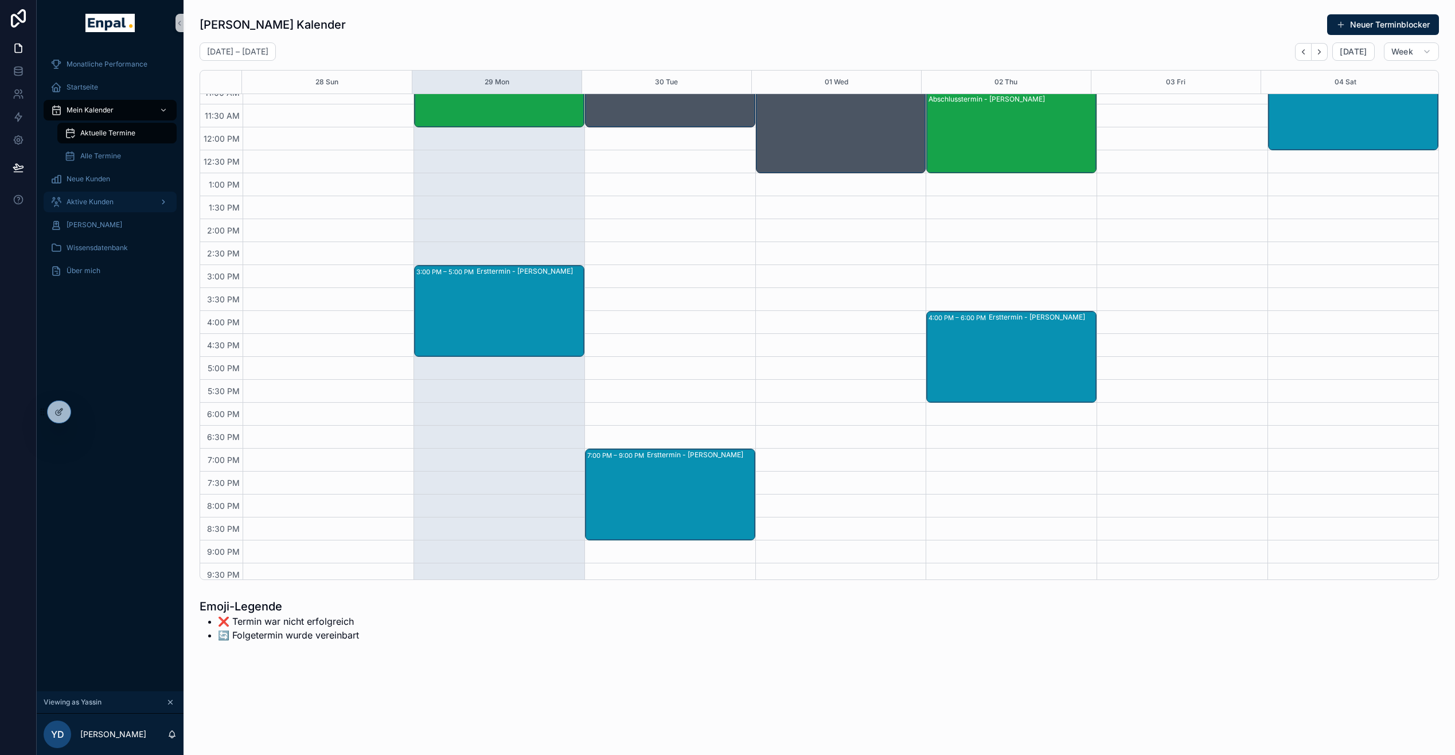
click at [105, 200] on span "Aktive Kunden" at bounding box center [90, 201] width 47 height 9
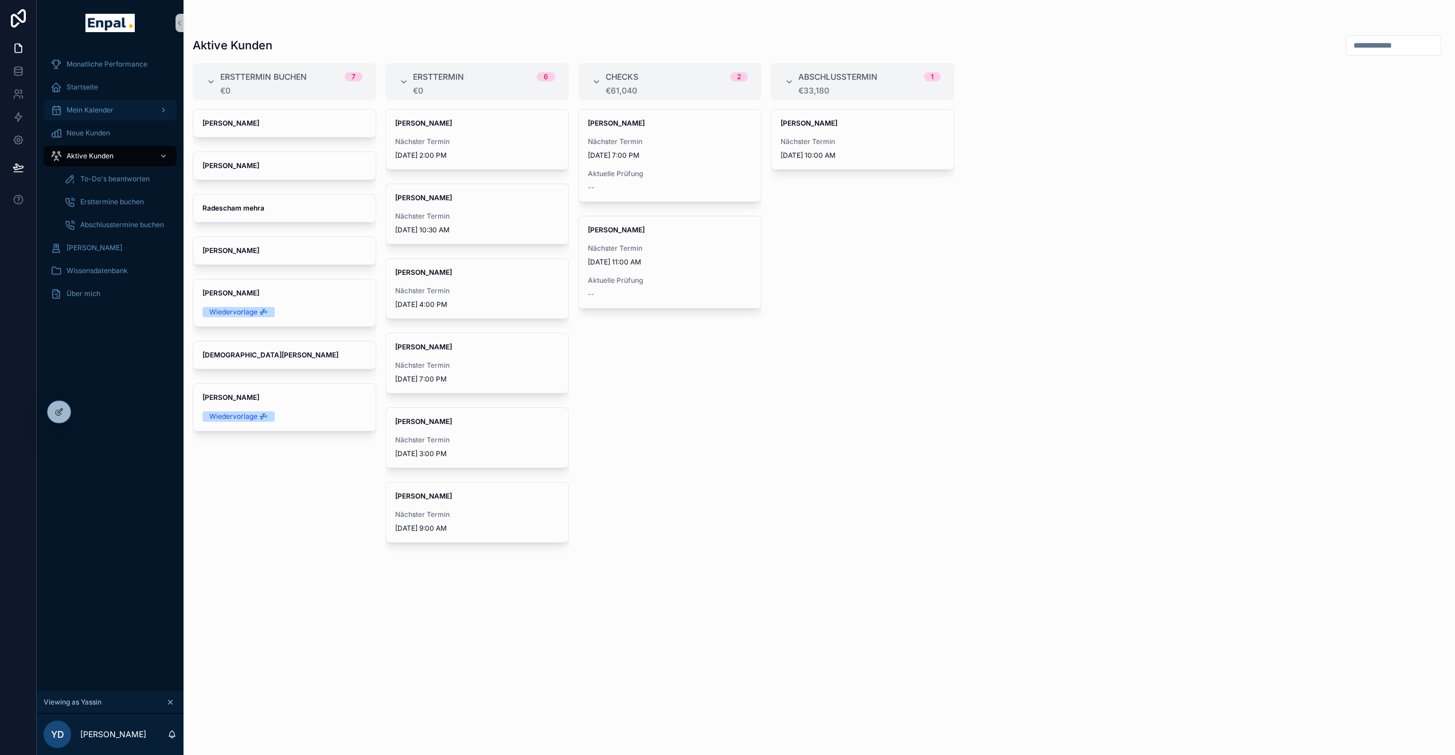
click at [114, 115] on div "Mein Kalender" at bounding box center [109, 110] width 119 height 18
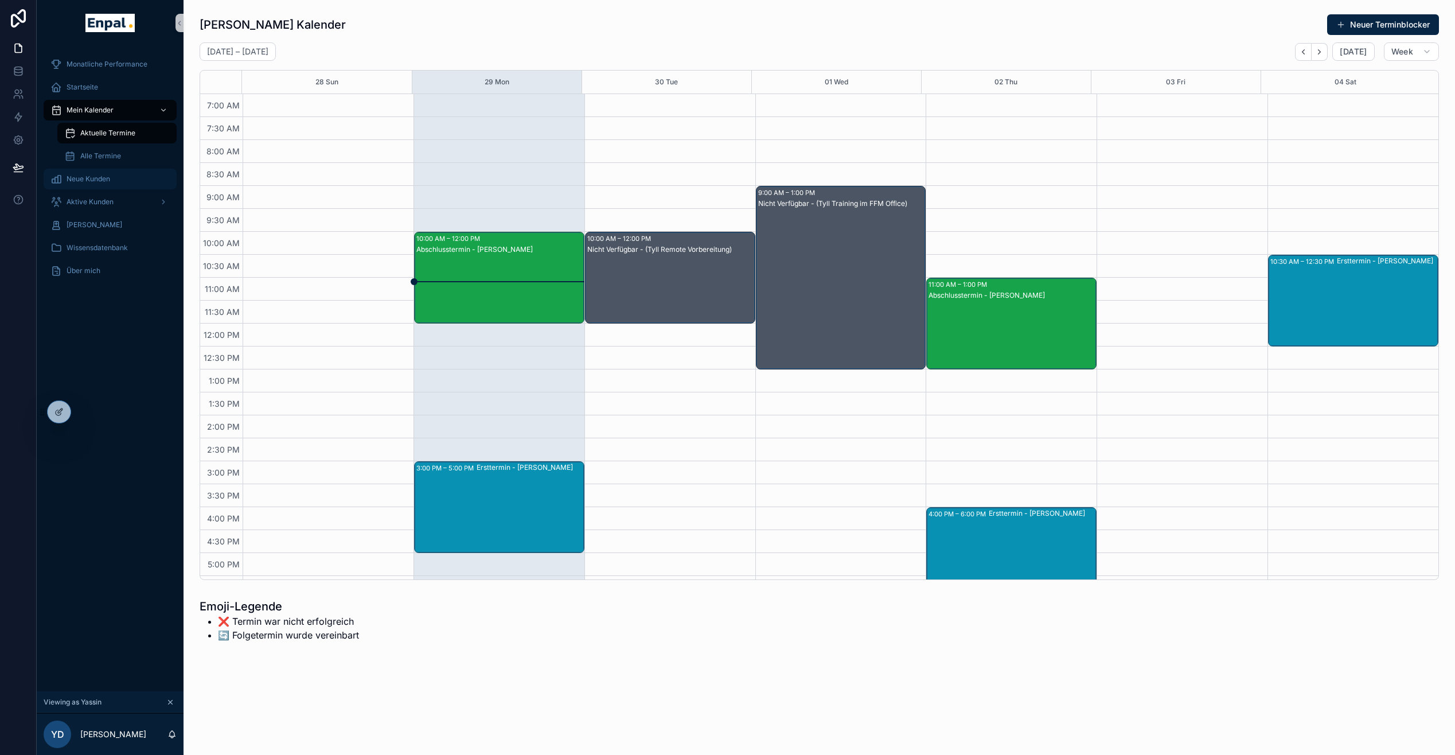
scroll to position [196, 0]
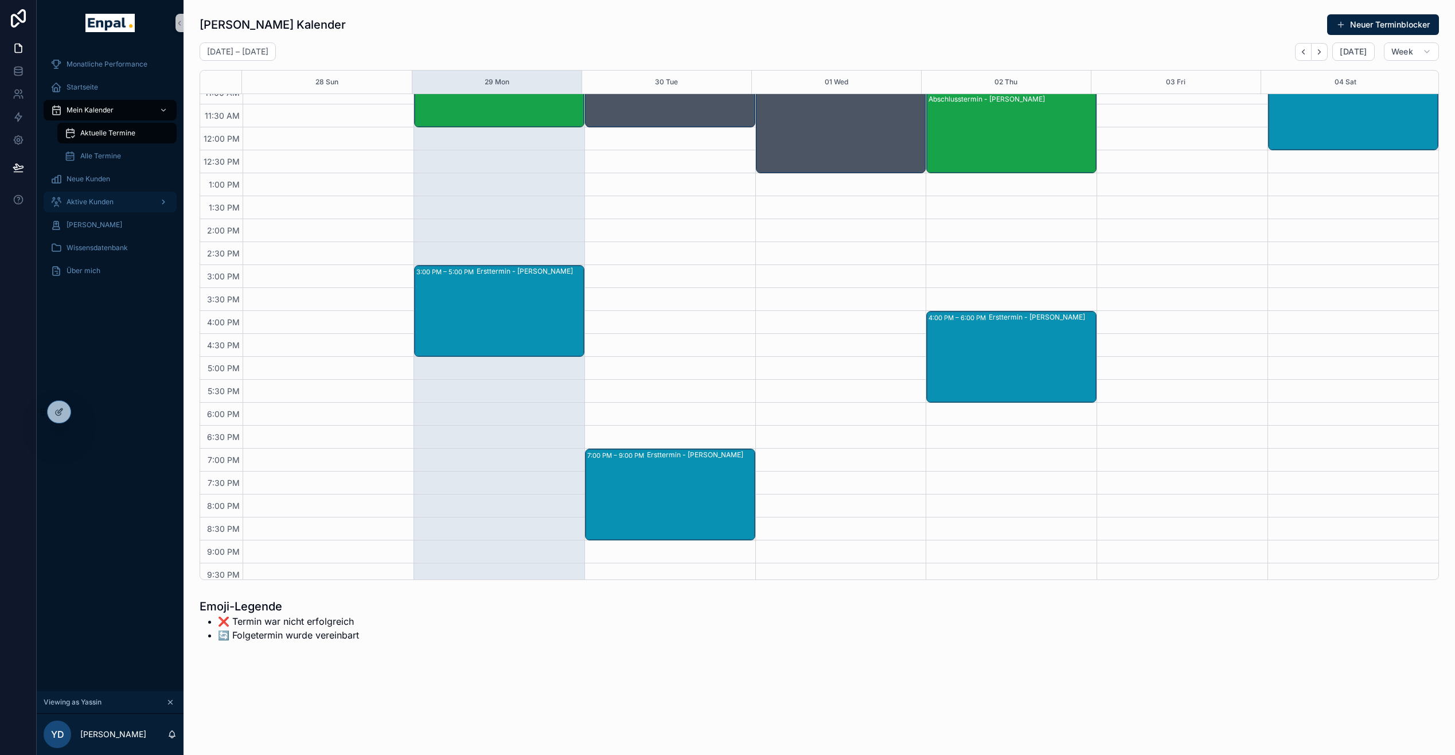
click at [106, 198] on span "Aktive Kunden" at bounding box center [90, 201] width 47 height 9
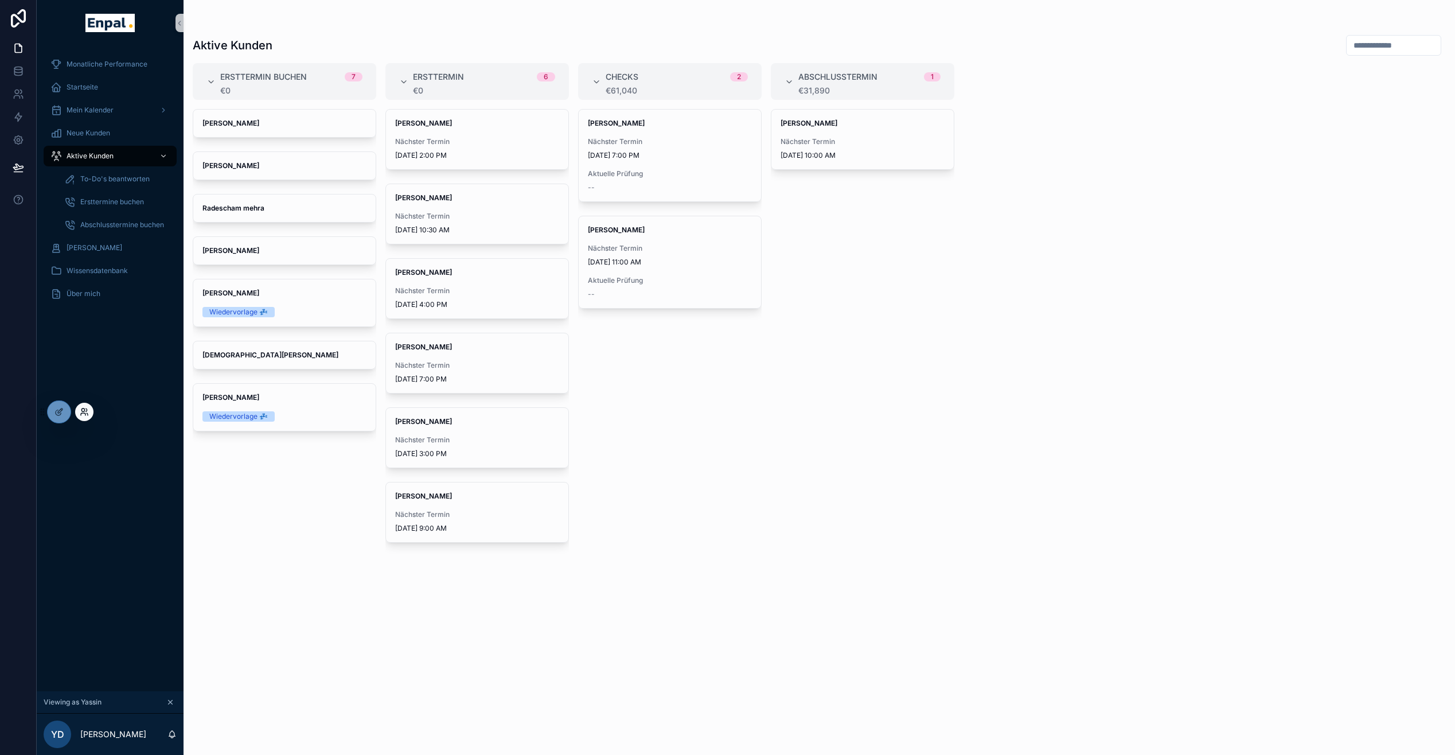
click at [87, 416] on icon at bounding box center [84, 411] width 9 height 9
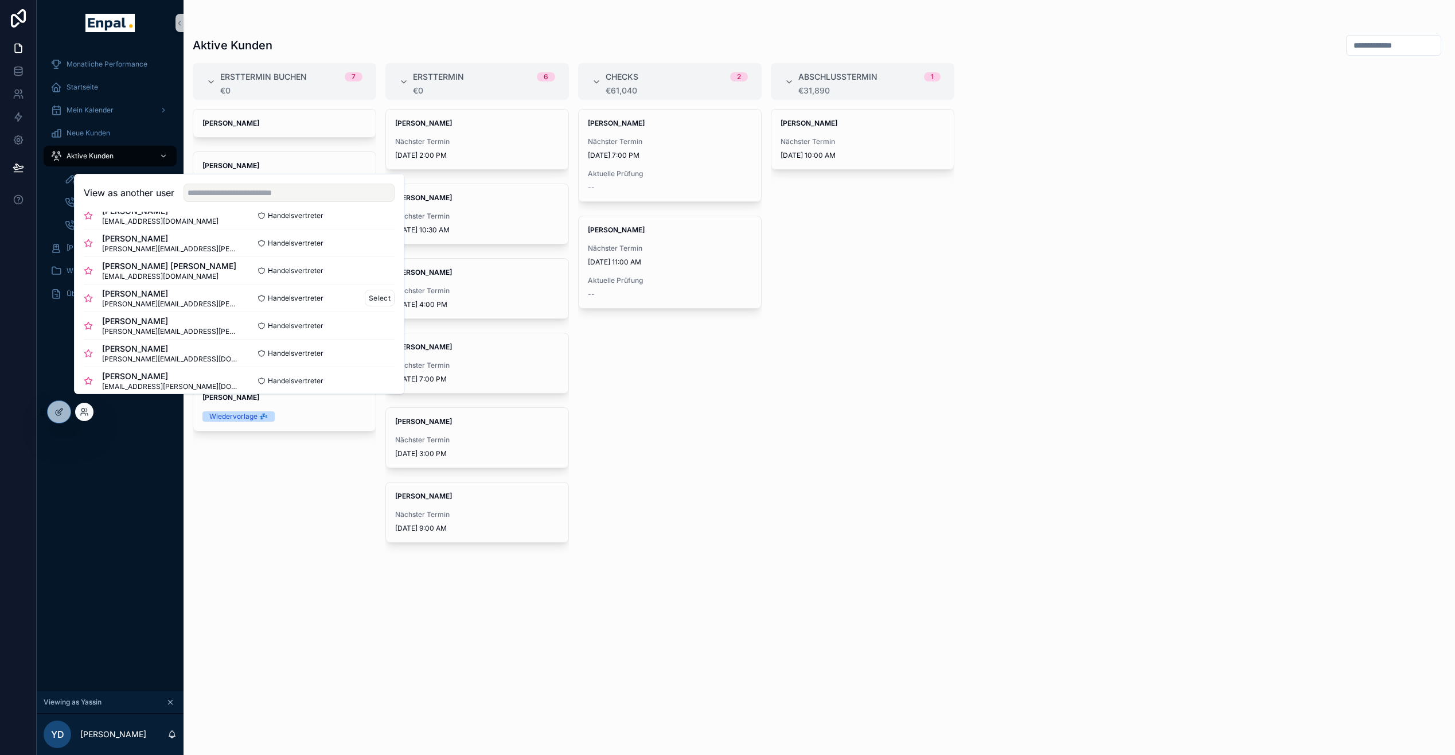
scroll to position [190, 0]
click at [384, 301] on button "Select" at bounding box center [380, 292] width 30 height 17
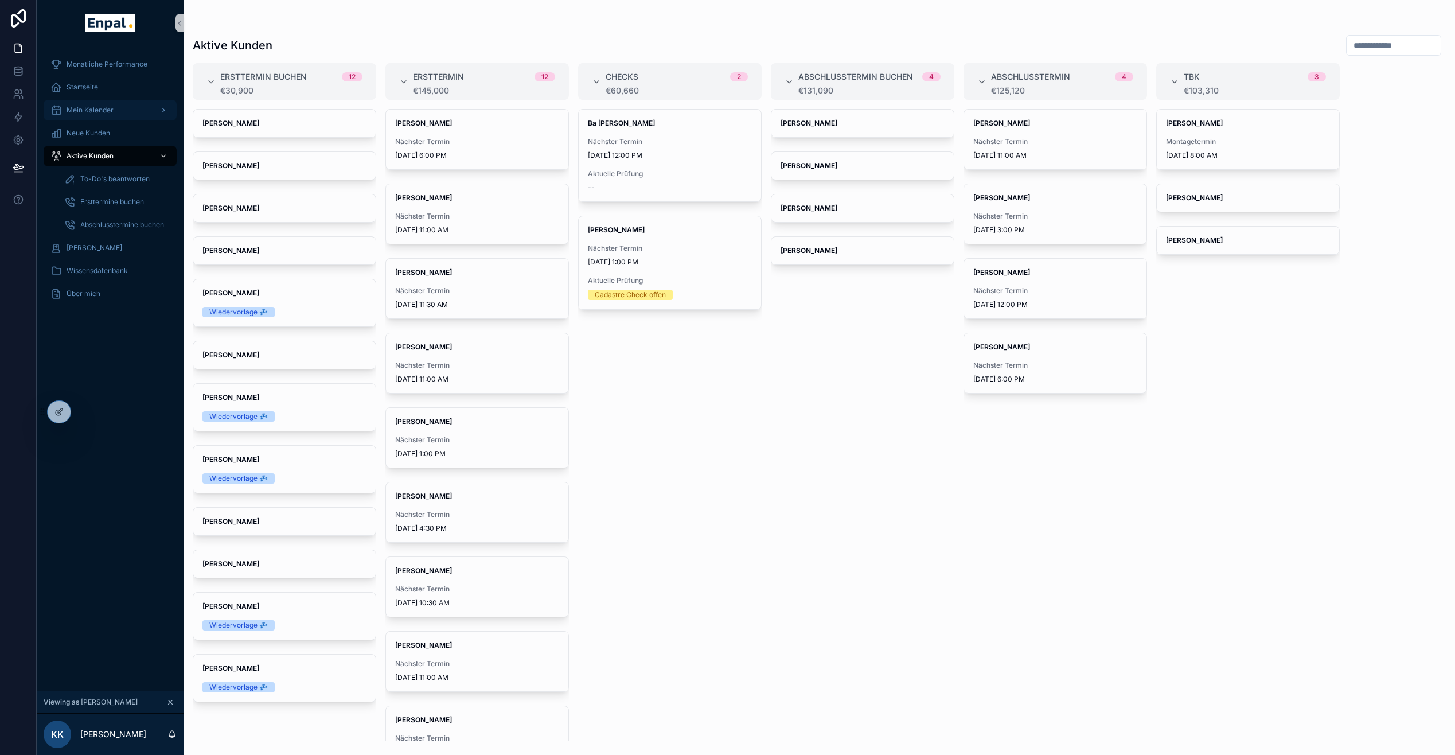
click at [112, 112] on span "Mein Kalender" at bounding box center [90, 110] width 47 height 9
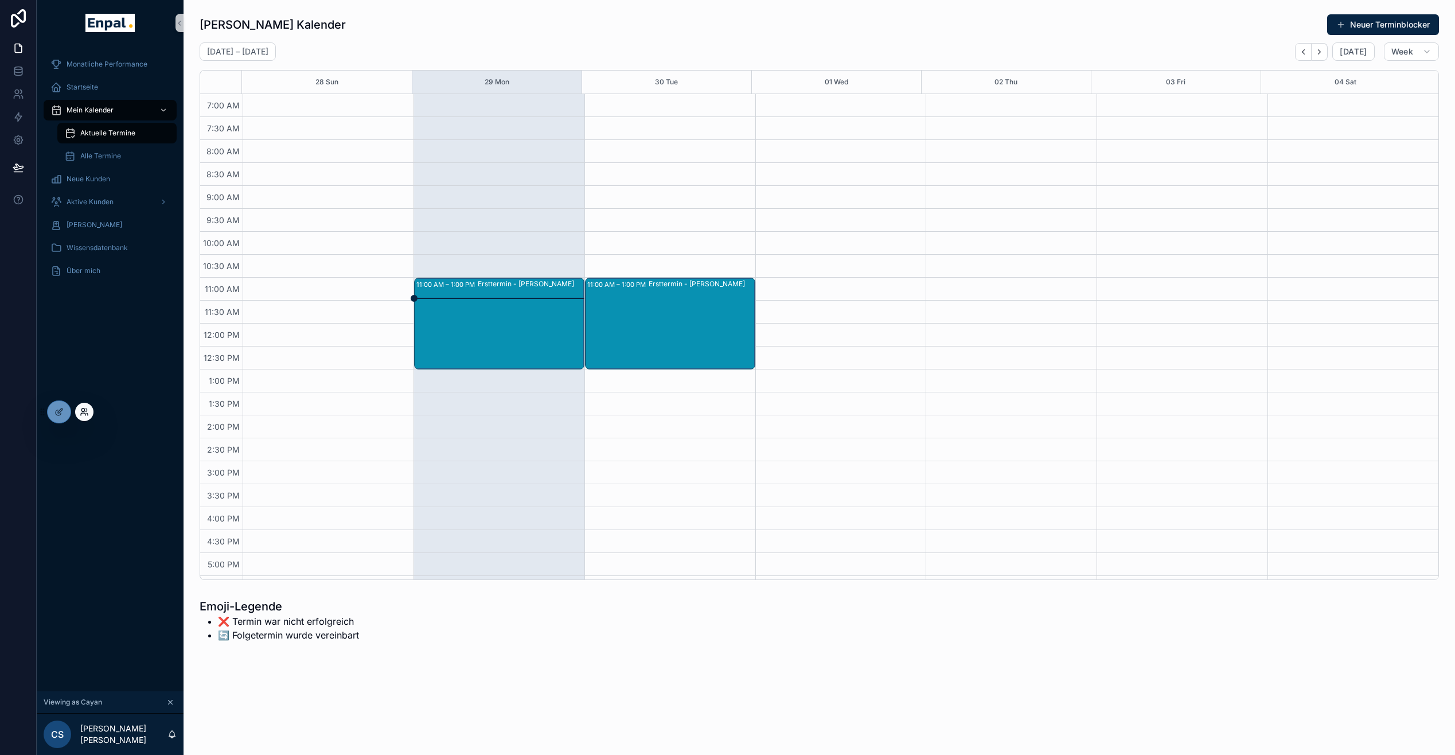
click at [87, 413] on icon at bounding box center [87, 414] width 1 height 2
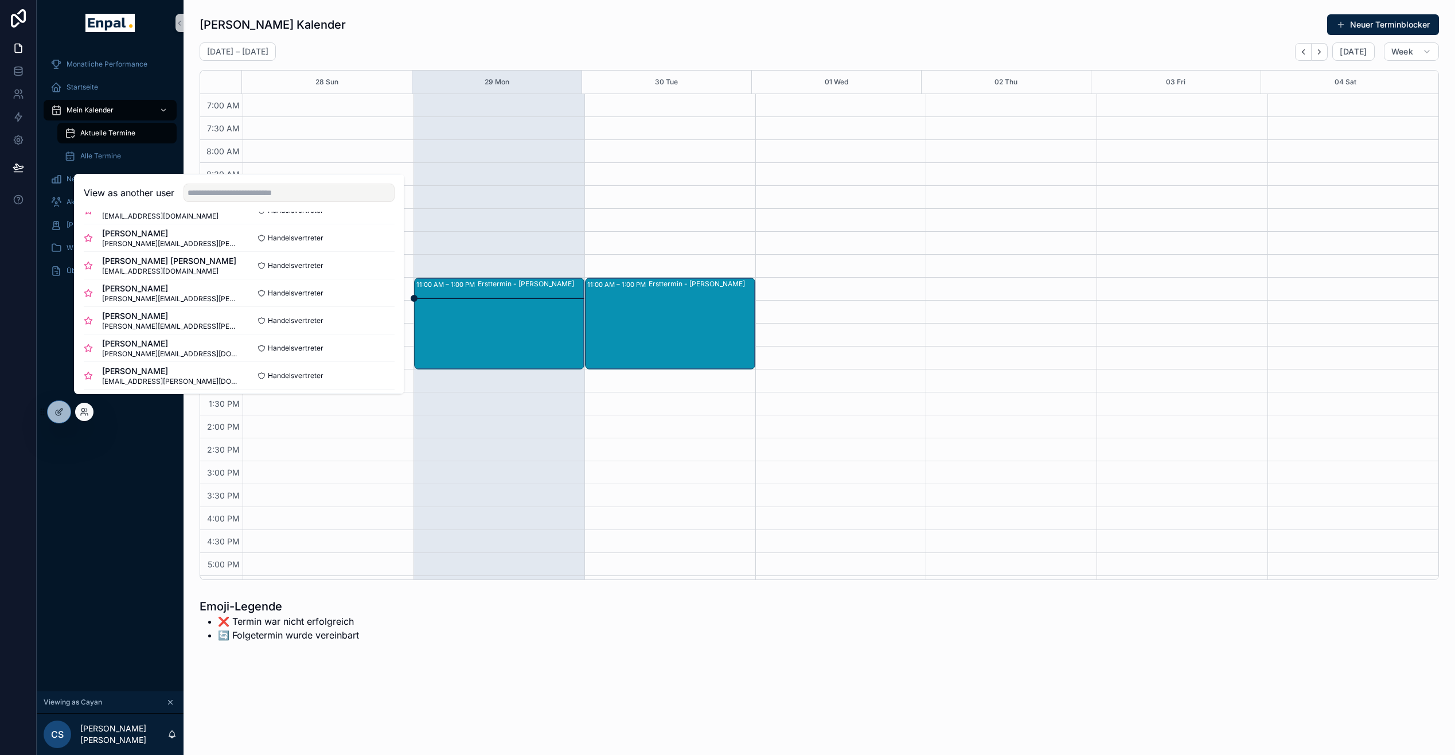
scroll to position [203, 0]
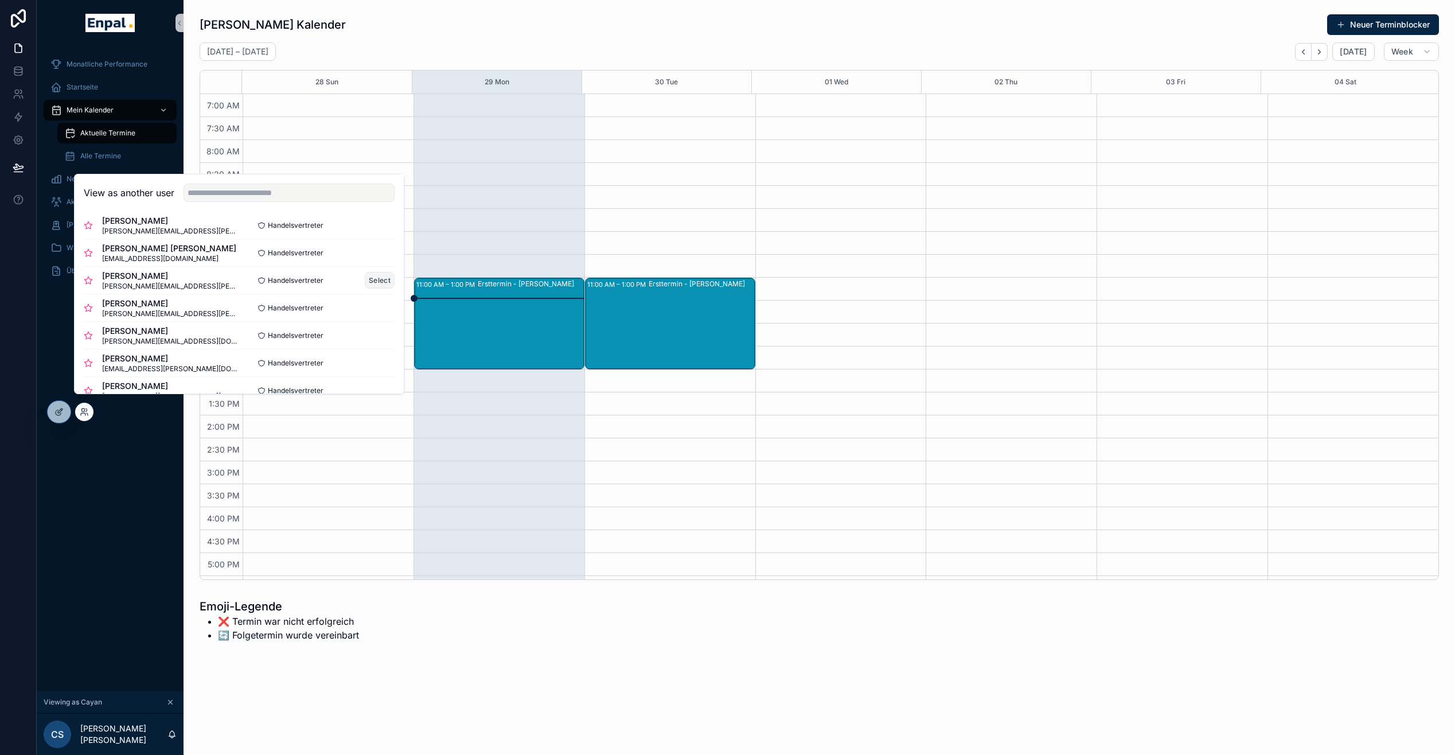
click at [375, 287] on button "Select" at bounding box center [380, 280] width 30 height 17
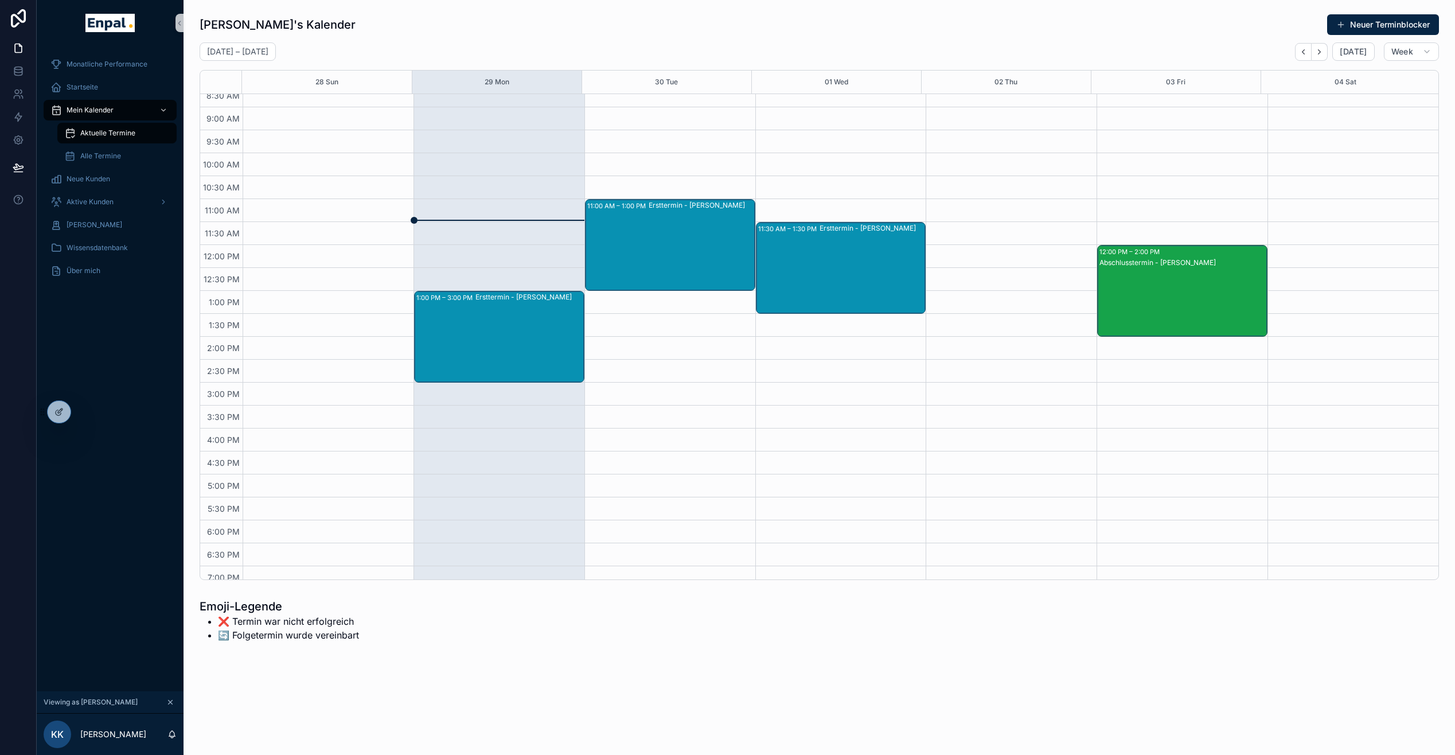
scroll to position [91, 0]
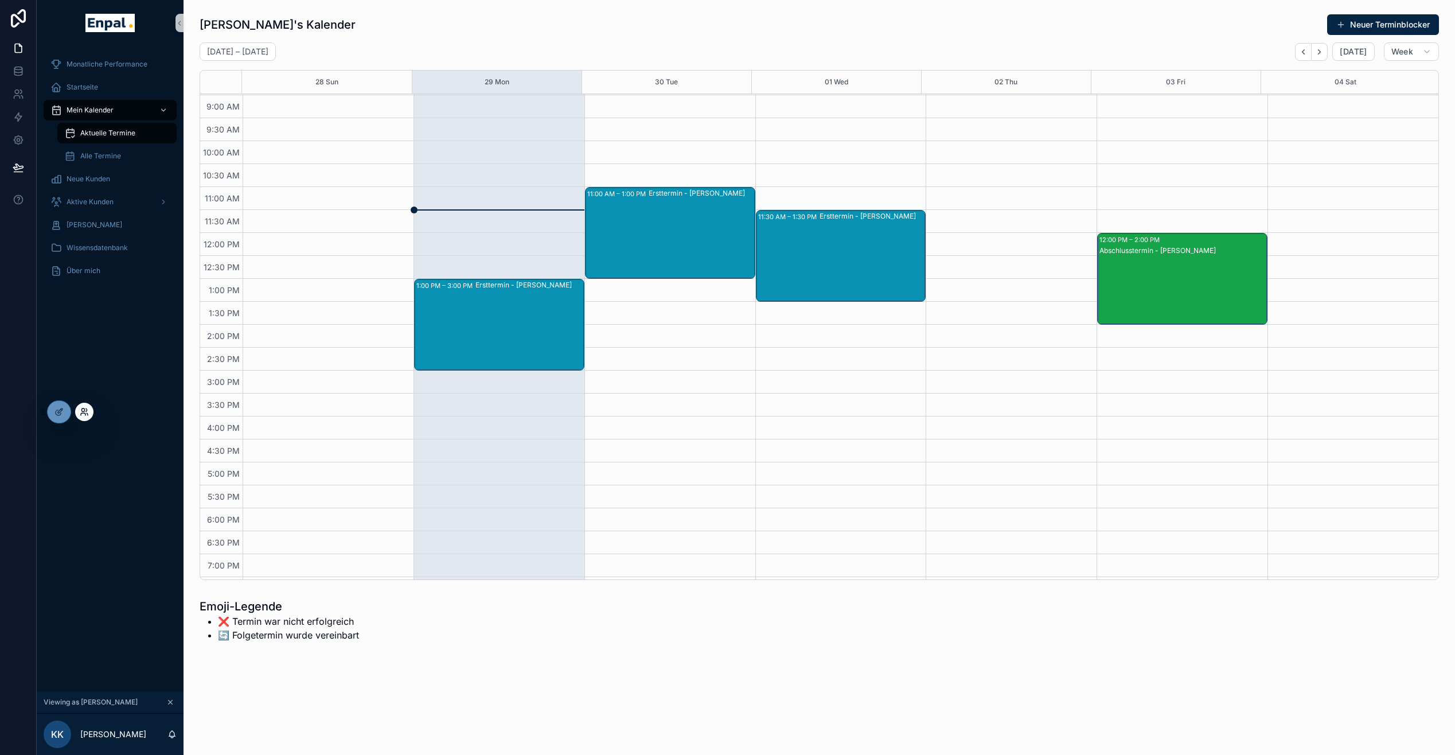
click at [85, 413] on icon at bounding box center [84, 411] width 9 height 9
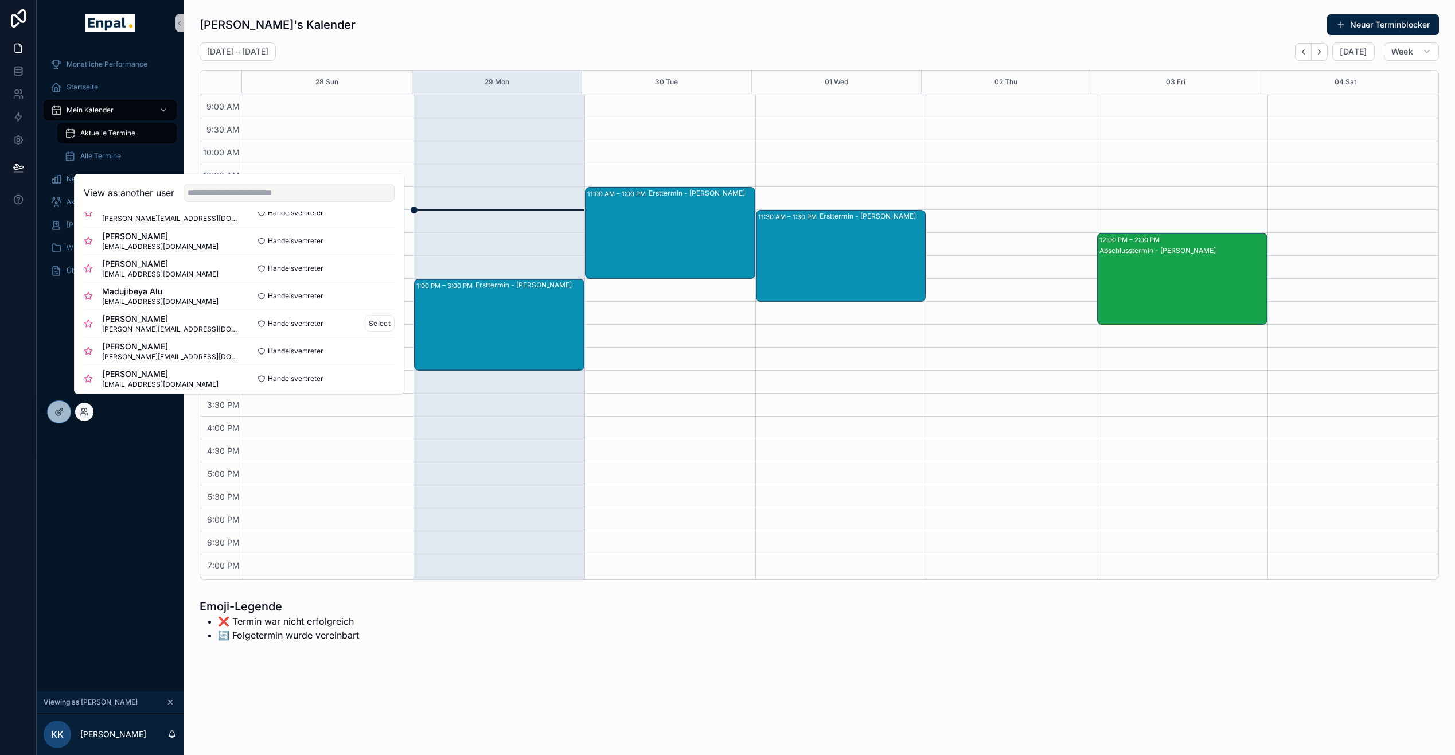
scroll to position [39, 0]
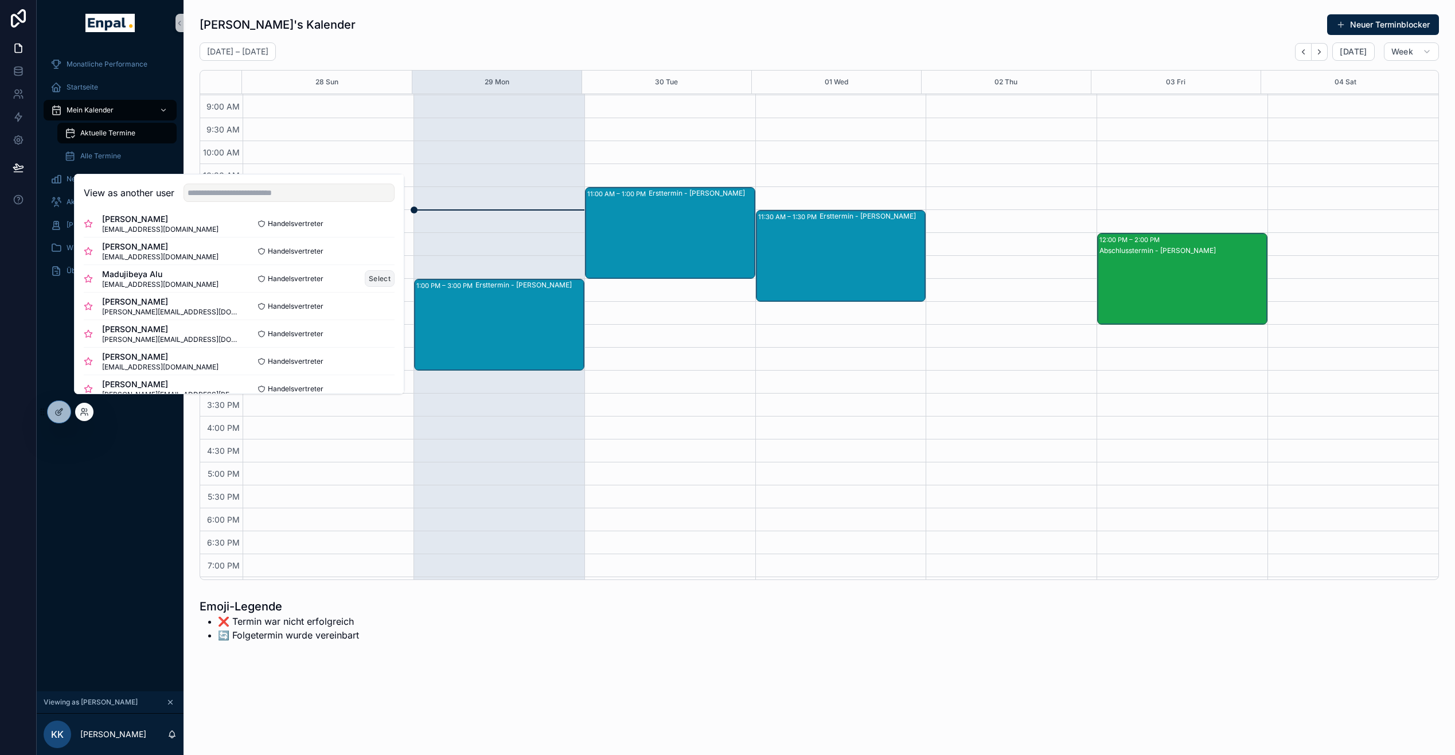
click at [372, 282] on button "Select" at bounding box center [380, 278] width 30 height 17
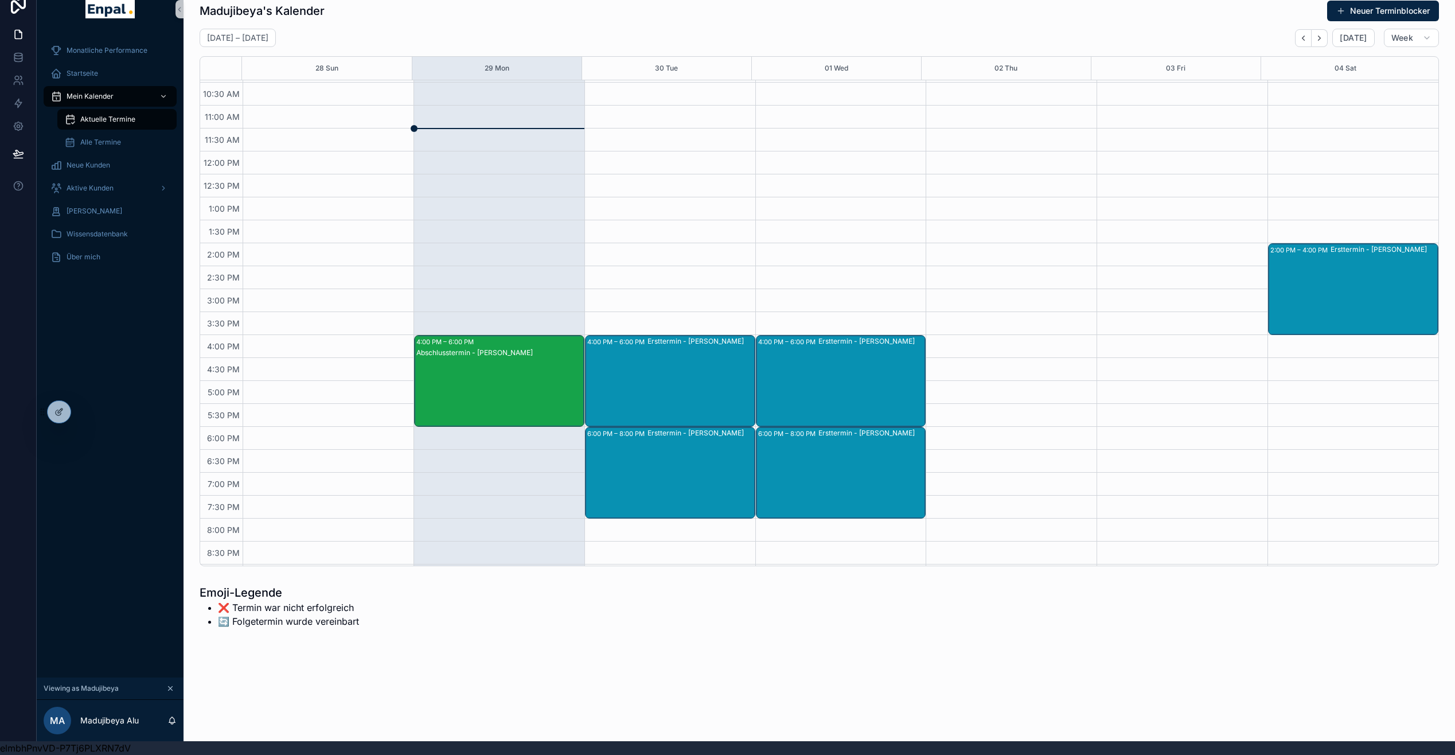
scroll to position [131, 0]
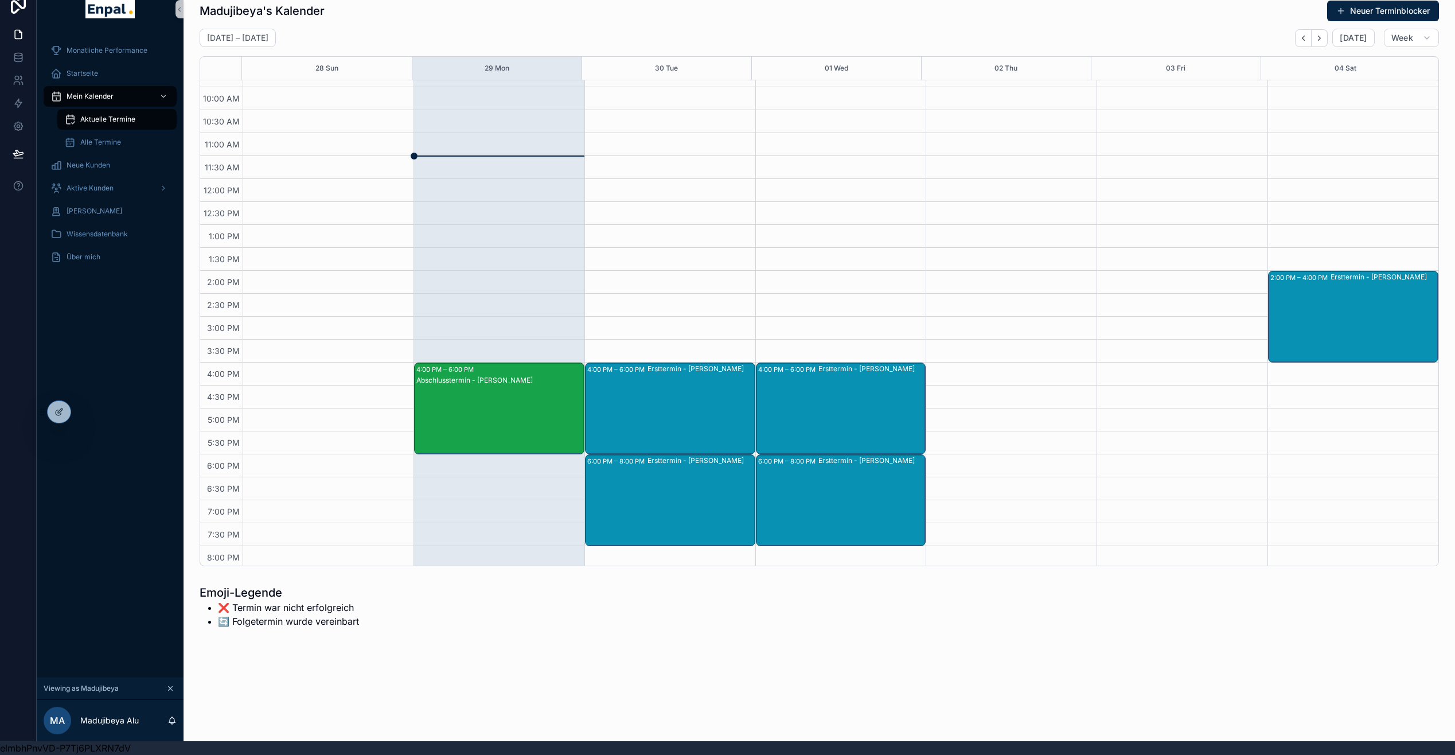
click at [637, 389] on div "4:00 PM – 6:00 PM Ersttermin - Alfred Wiegand" at bounding box center [670, 408] width 169 height 91
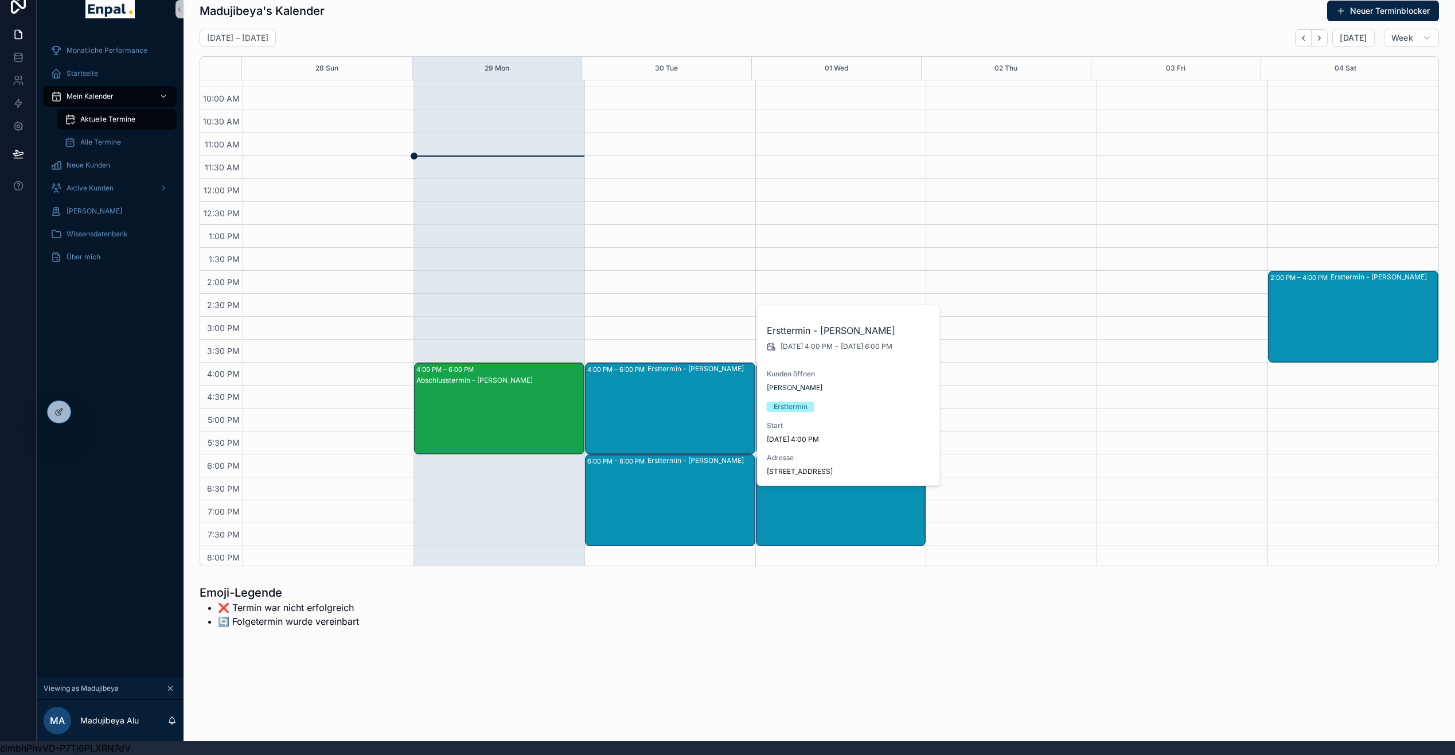
click at [687, 283] on div "4:00 PM – 6:00 PM Ersttermin - Alfred Wiegand 6:00 PM – 8:00 PM Ersttermin - Pe…" at bounding box center [670, 294] width 171 height 688
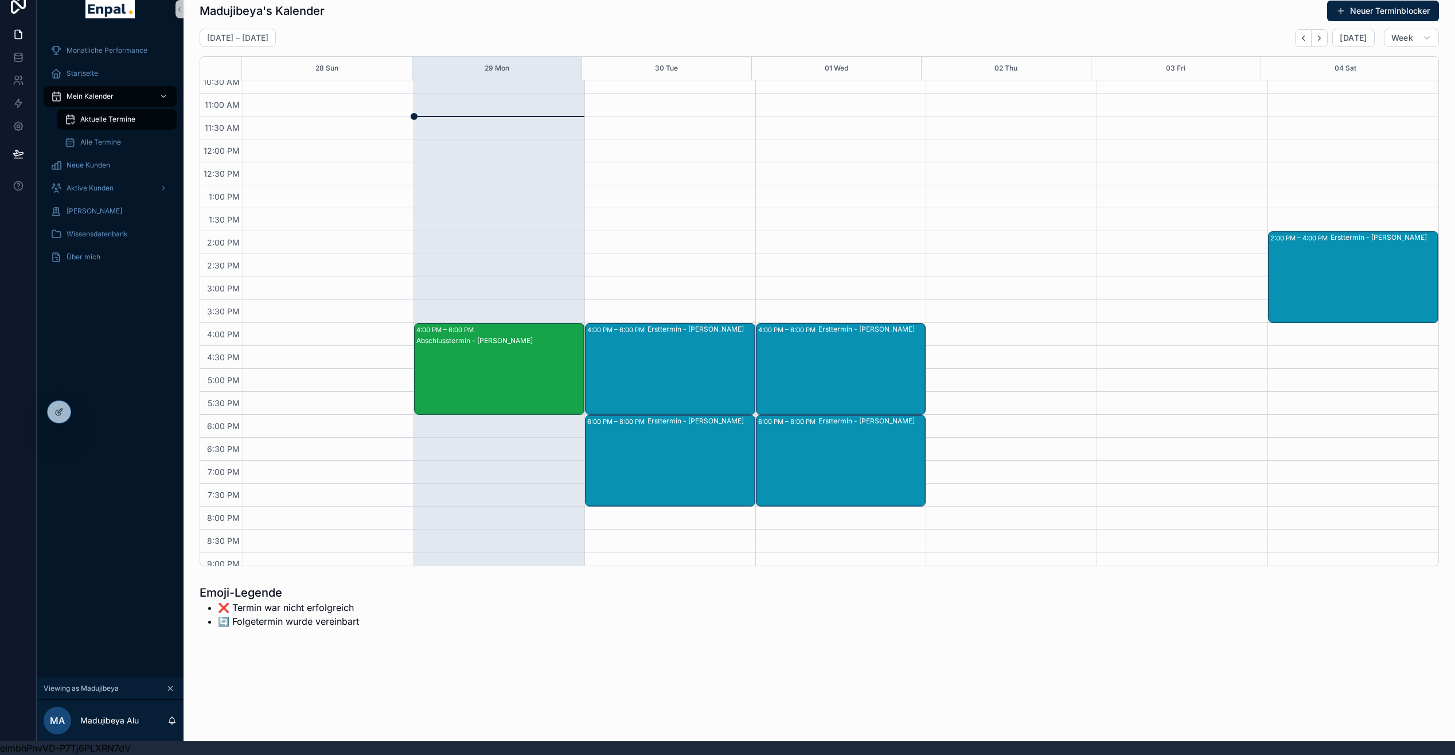
scroll to position [171, 0]
click at [654, 361] on div "Ersttermin - Alfred Wiegand" at bounding box center [701, 368] width 107 height 89
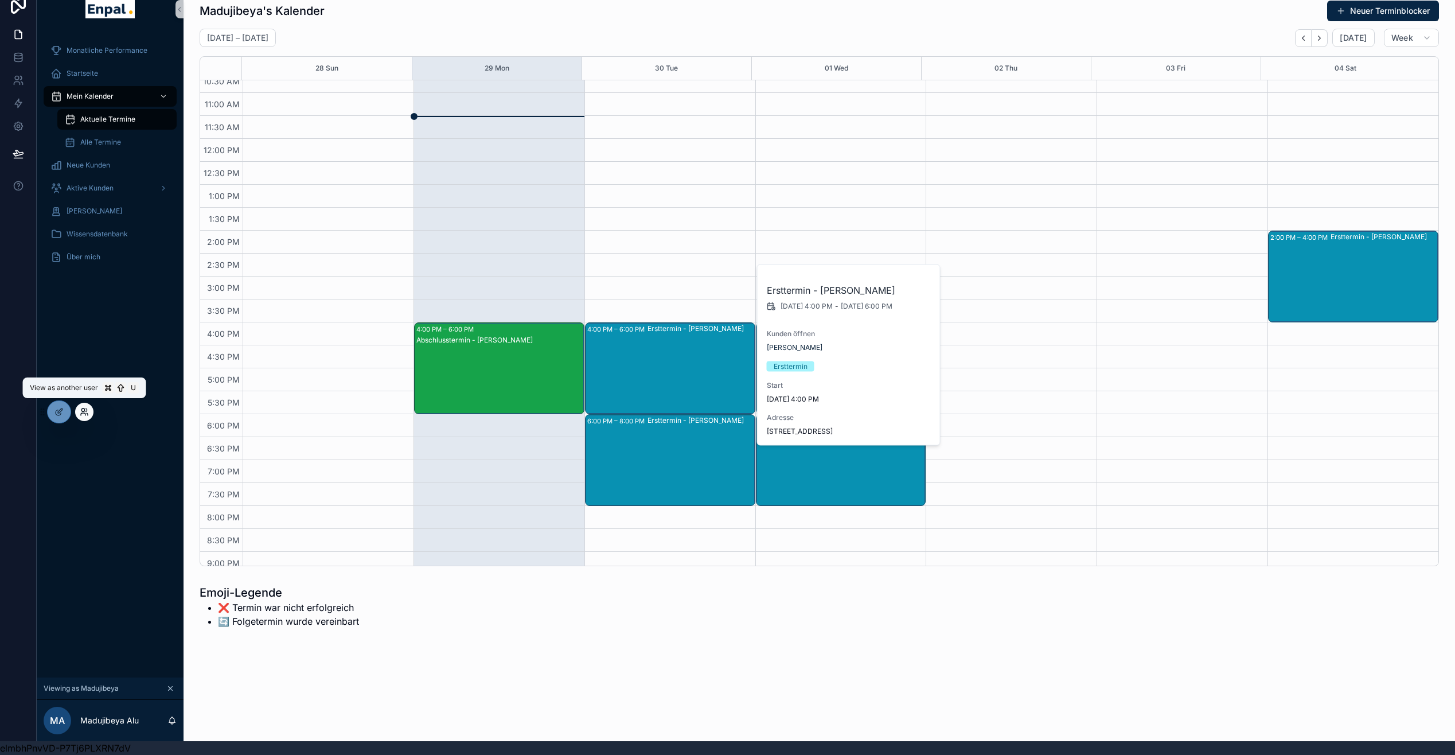
click at [84, 414] on icon at bounding box center [84, 411] width 9 height 9
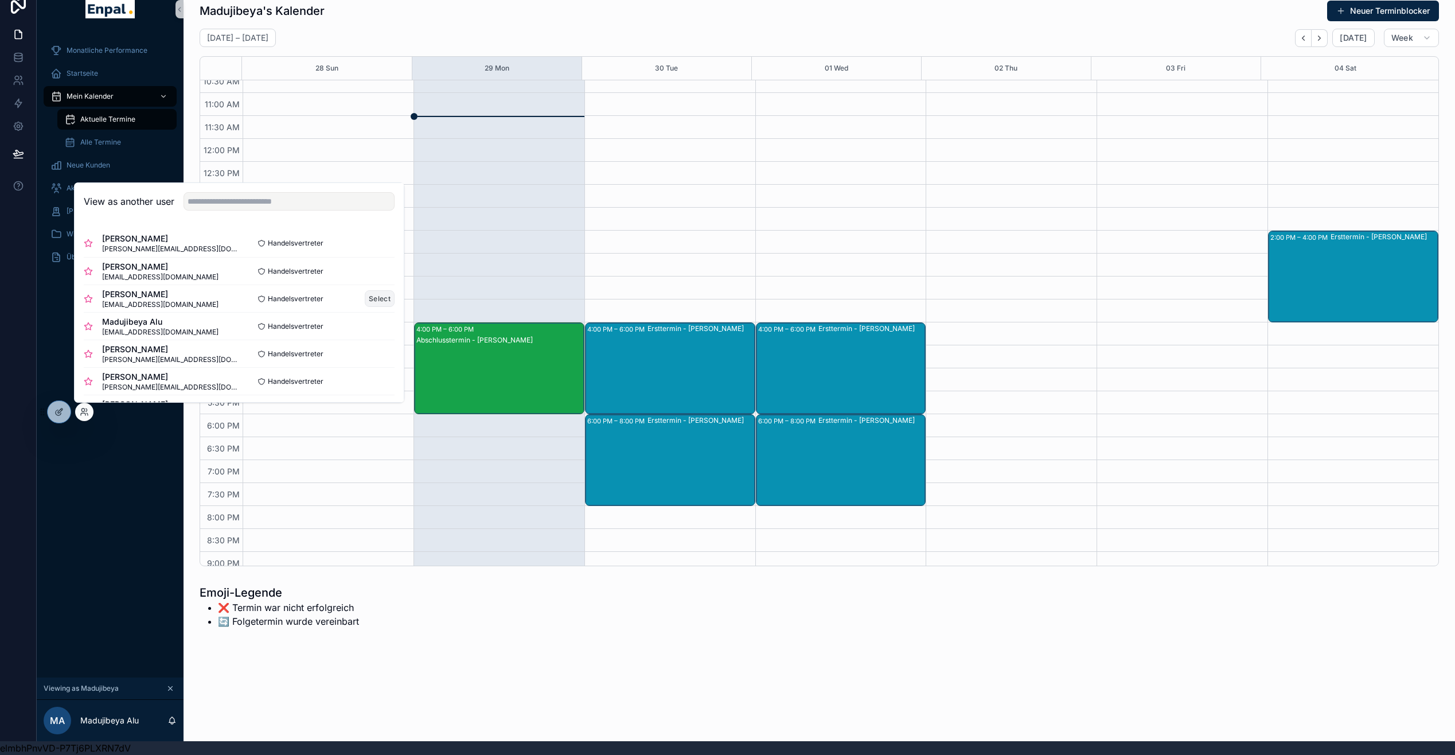
click at [373, 302] on button "Select" at bounding box center [380, 298] width 30 height 17
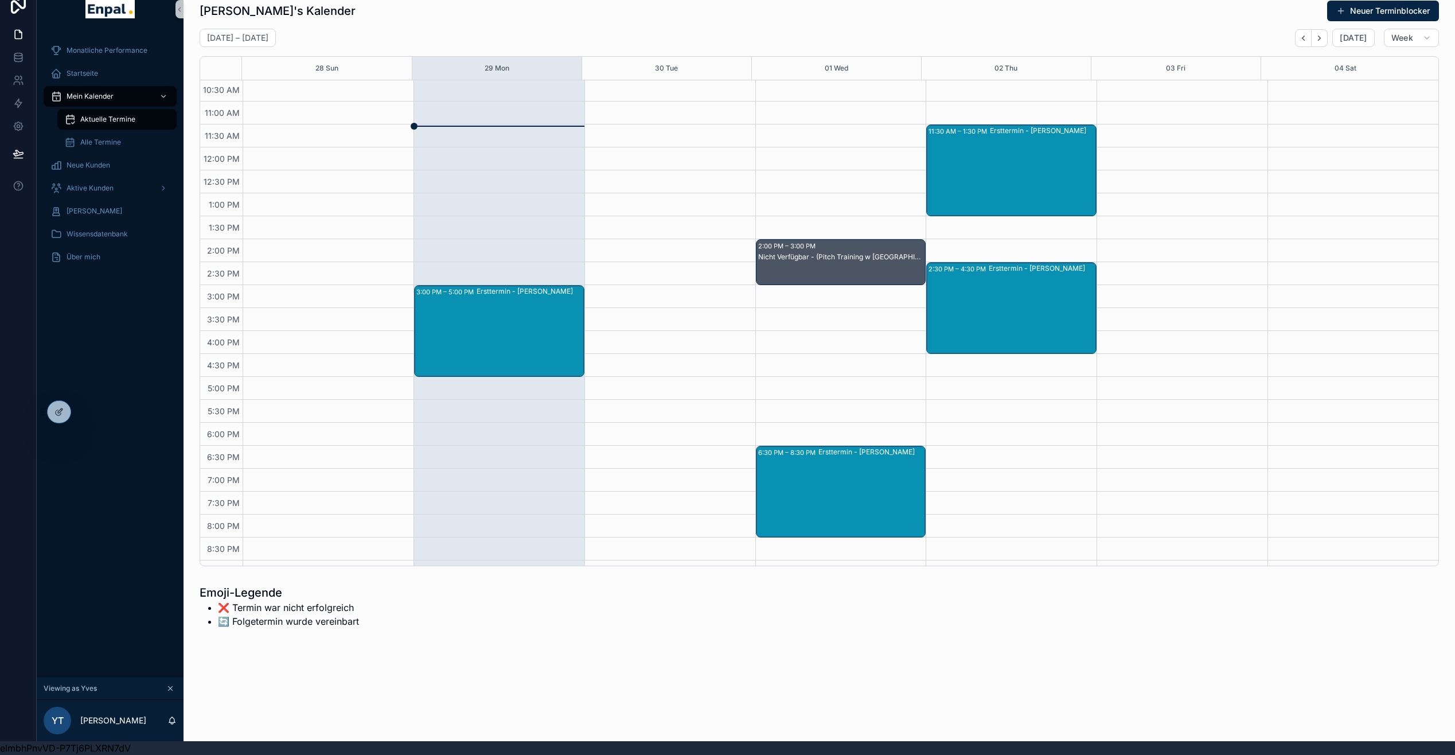
scroll to position [141, 0]
